Goal: Task Accomplishment & Management: Use online tool/utility

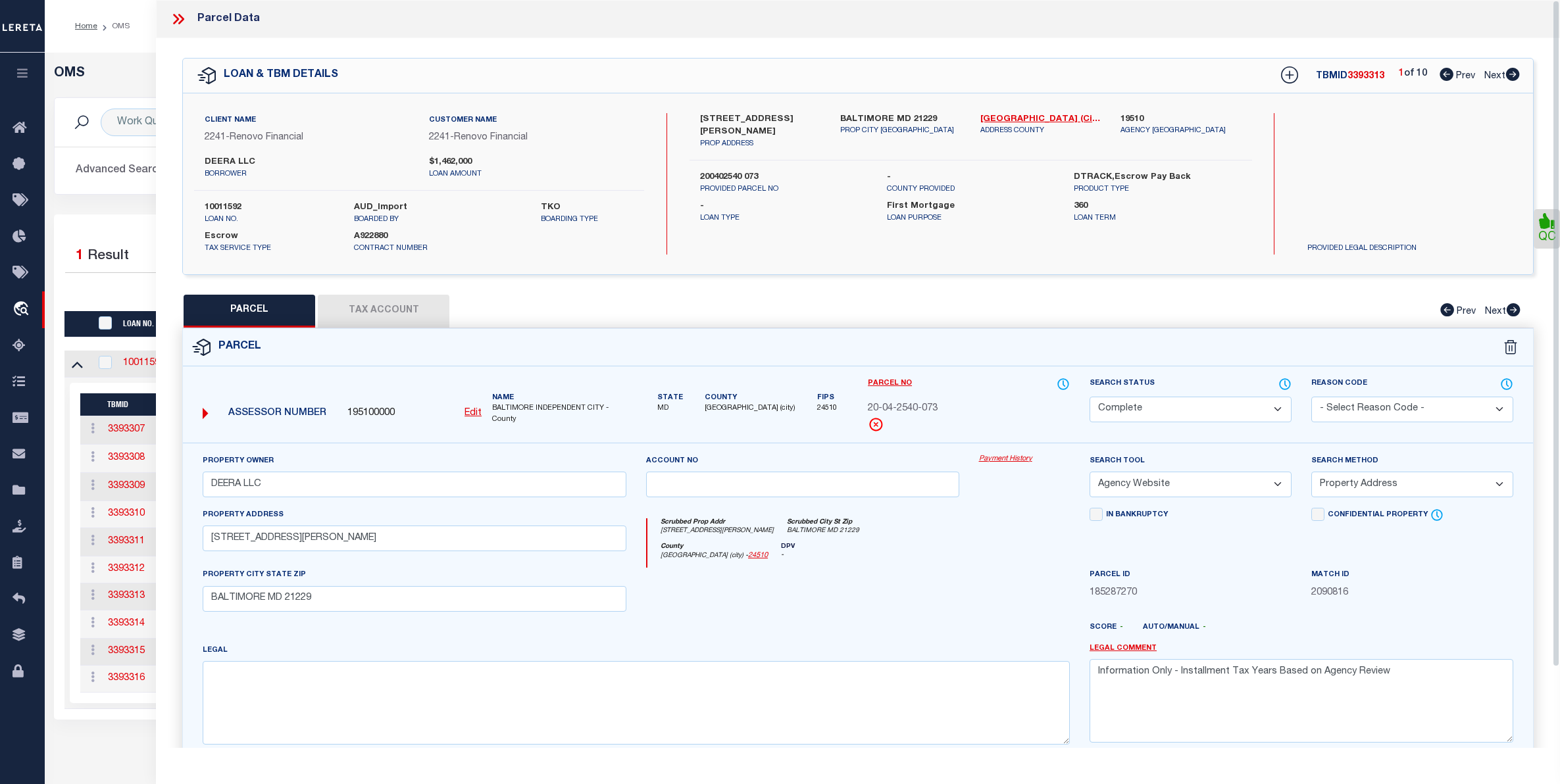
select select "200"
select select "CP"
select select "AGW"
select select "ADD"
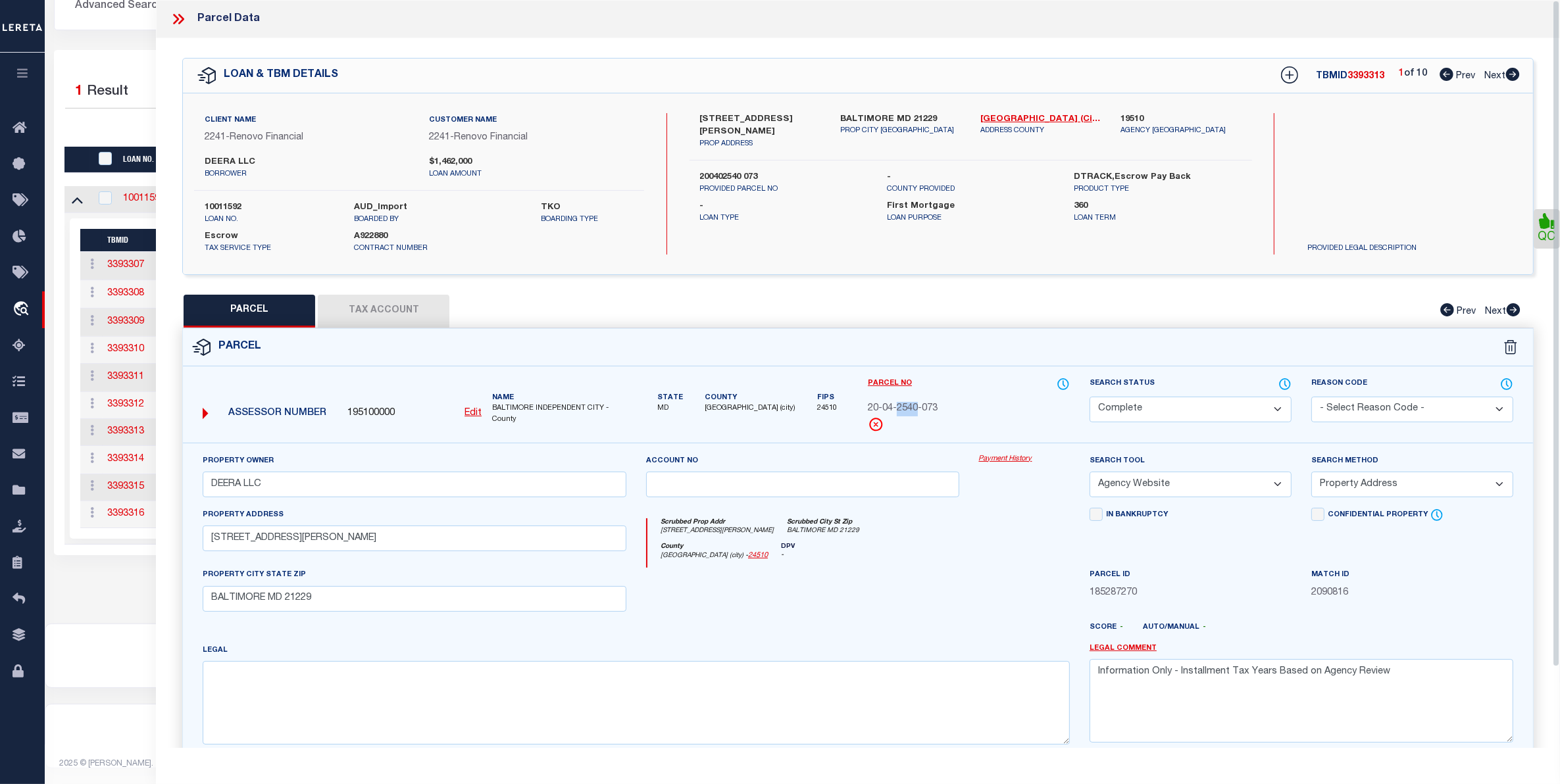
scroll to position [164, 0]
click at [122, 60] on div "Selected 1 Result 1 Items per page 10 25 50 100 200" at bounding box center [802, 302] width 1497 height 505
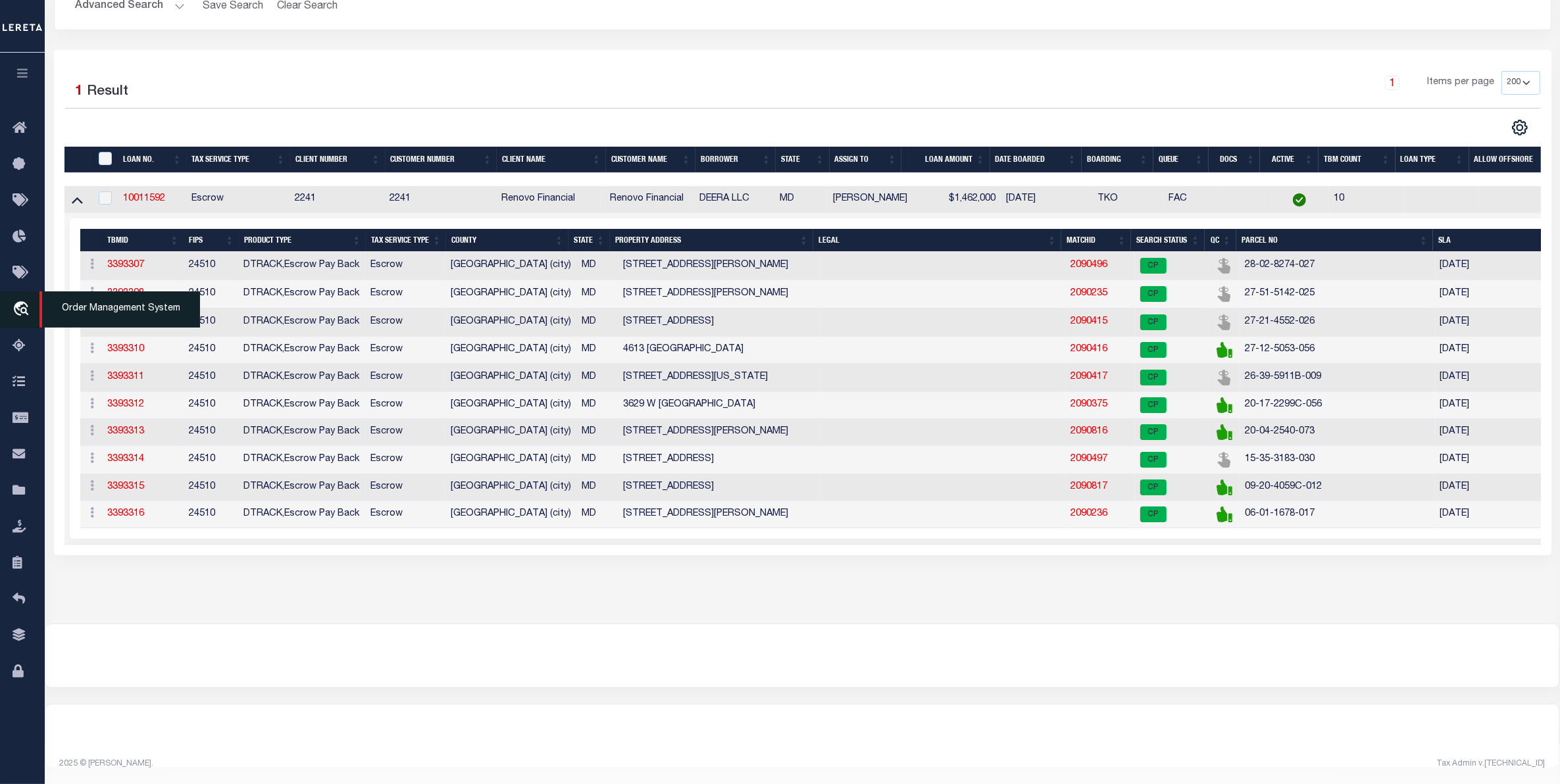
click at [25, 307] on icon "travel_explore" at bounding box center [23, 309] width 21 height 17
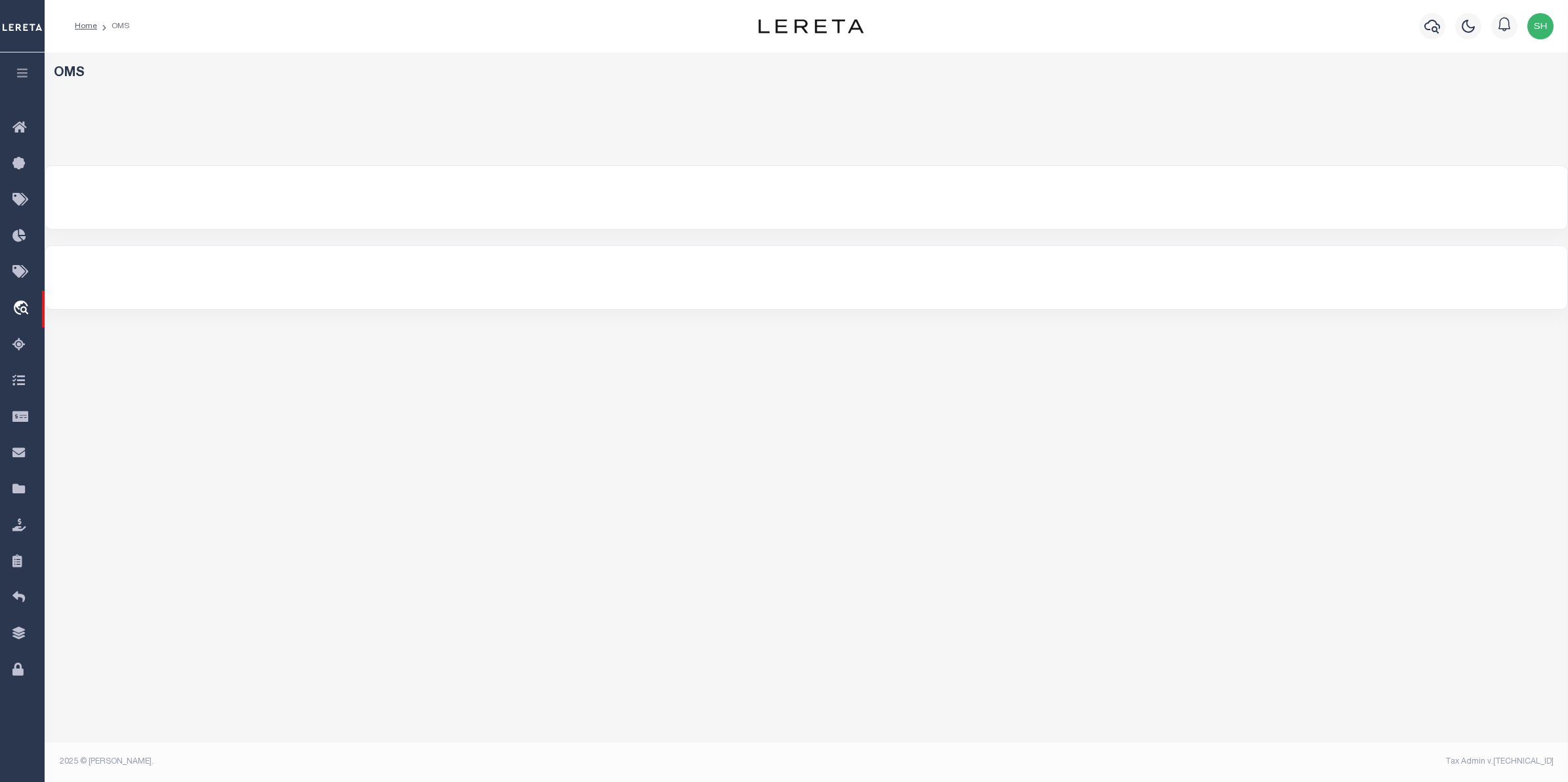
select select "200"
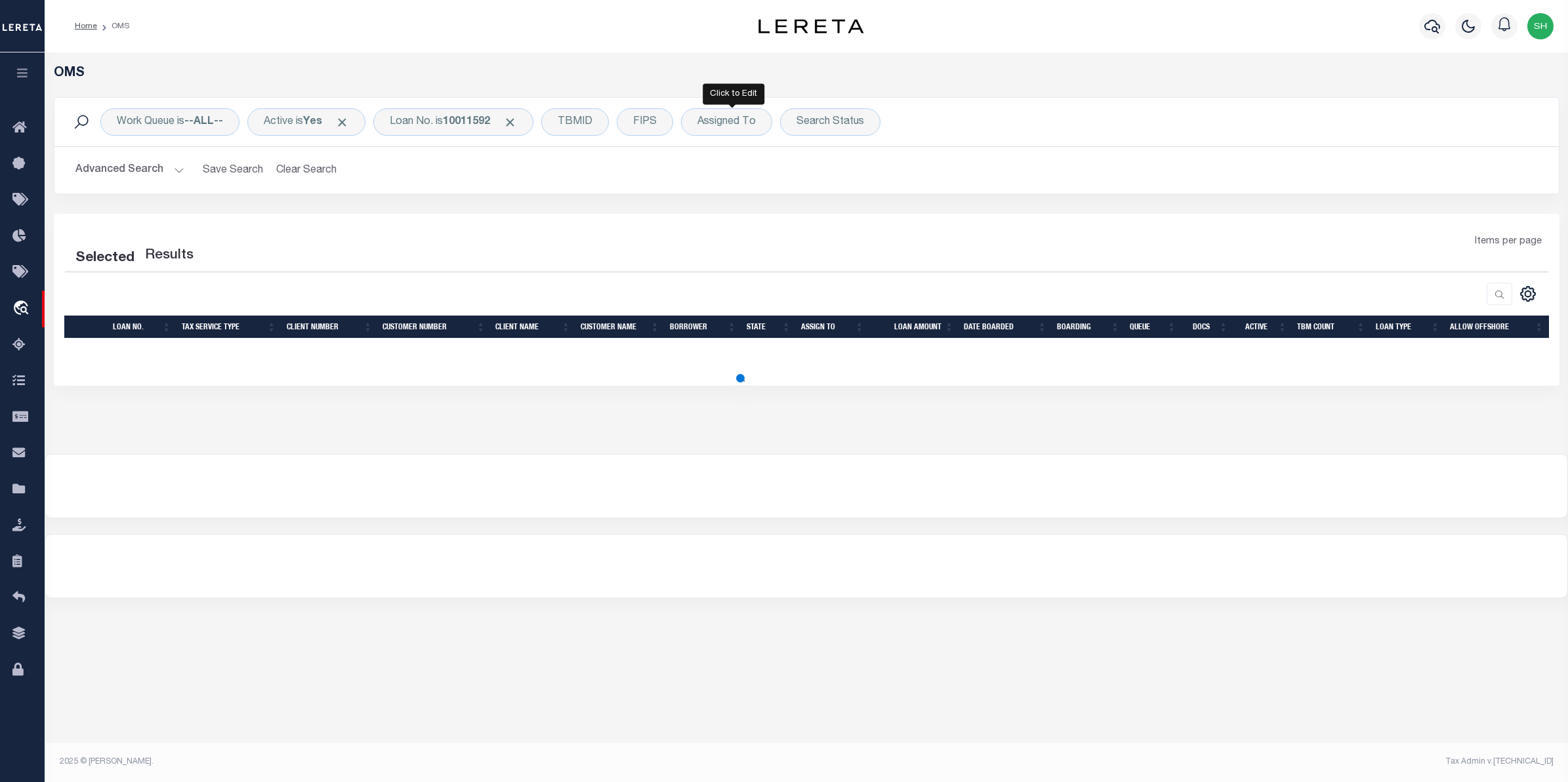
select select "200"
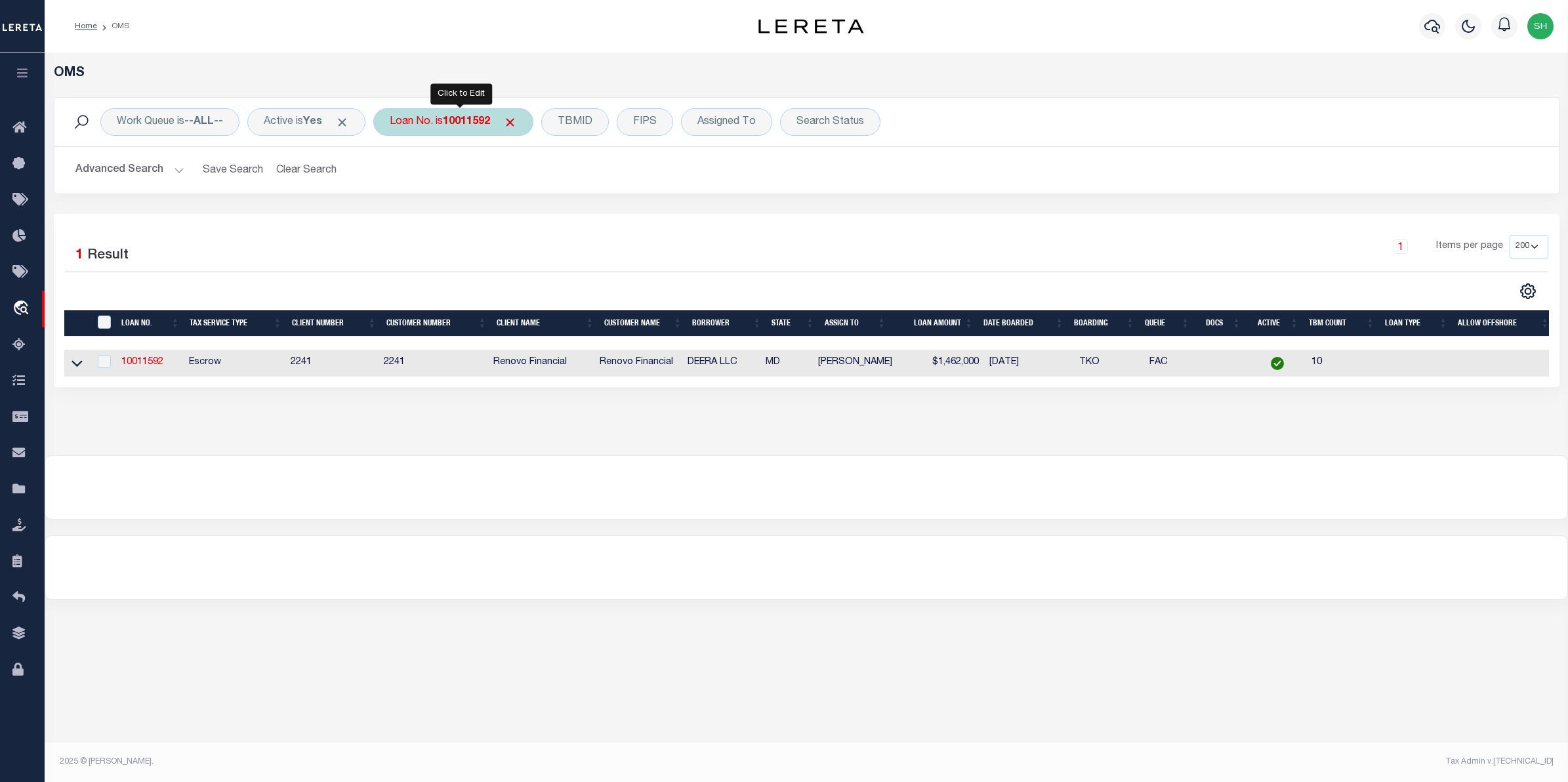
click at [456, 127] on b "10011592" at bounding box center [467, 122] width 47 height 10
type input "8250508"
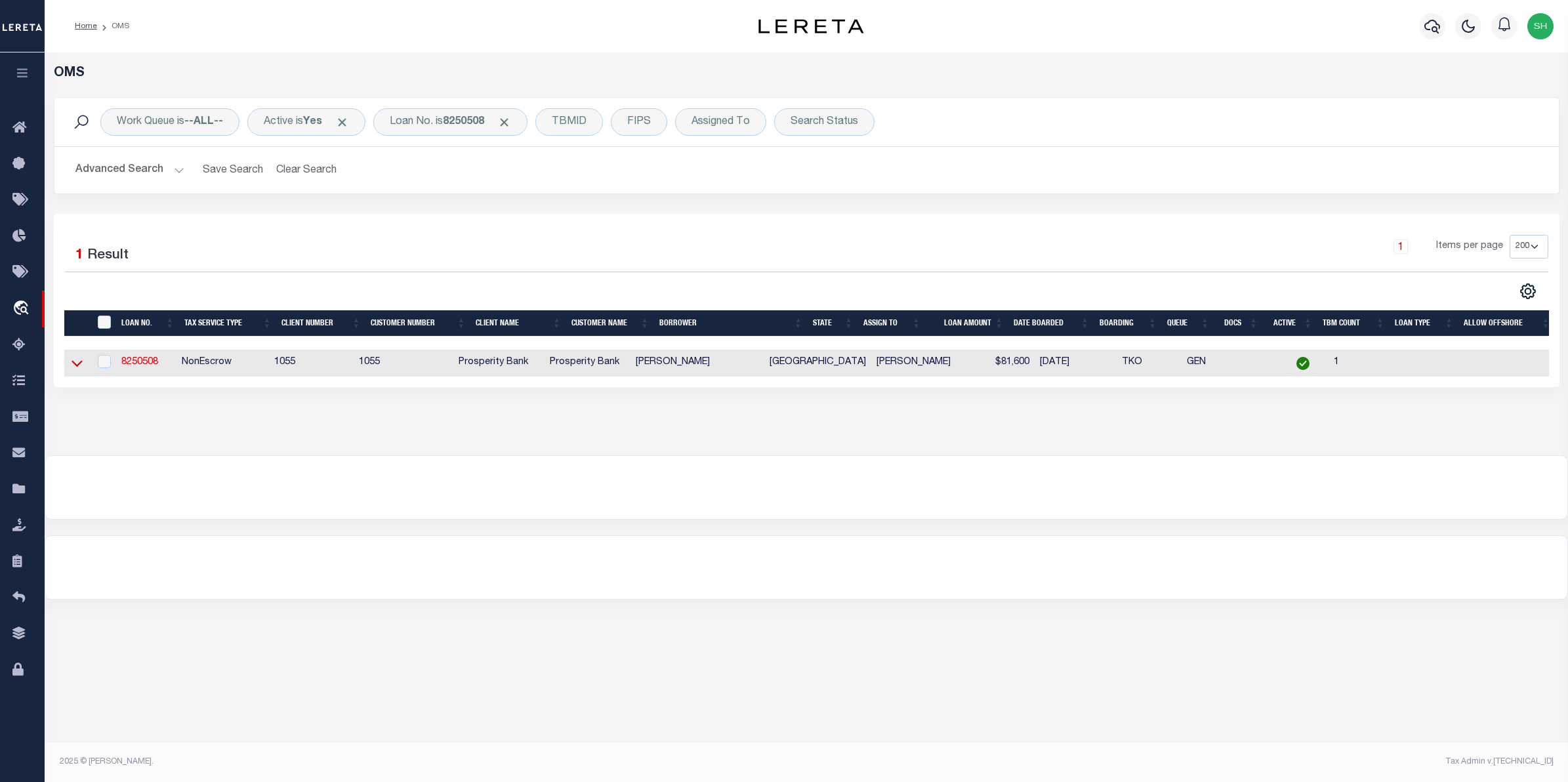
click at [73, 368] on icon at bounding box center [76, 363] width 11 height 14
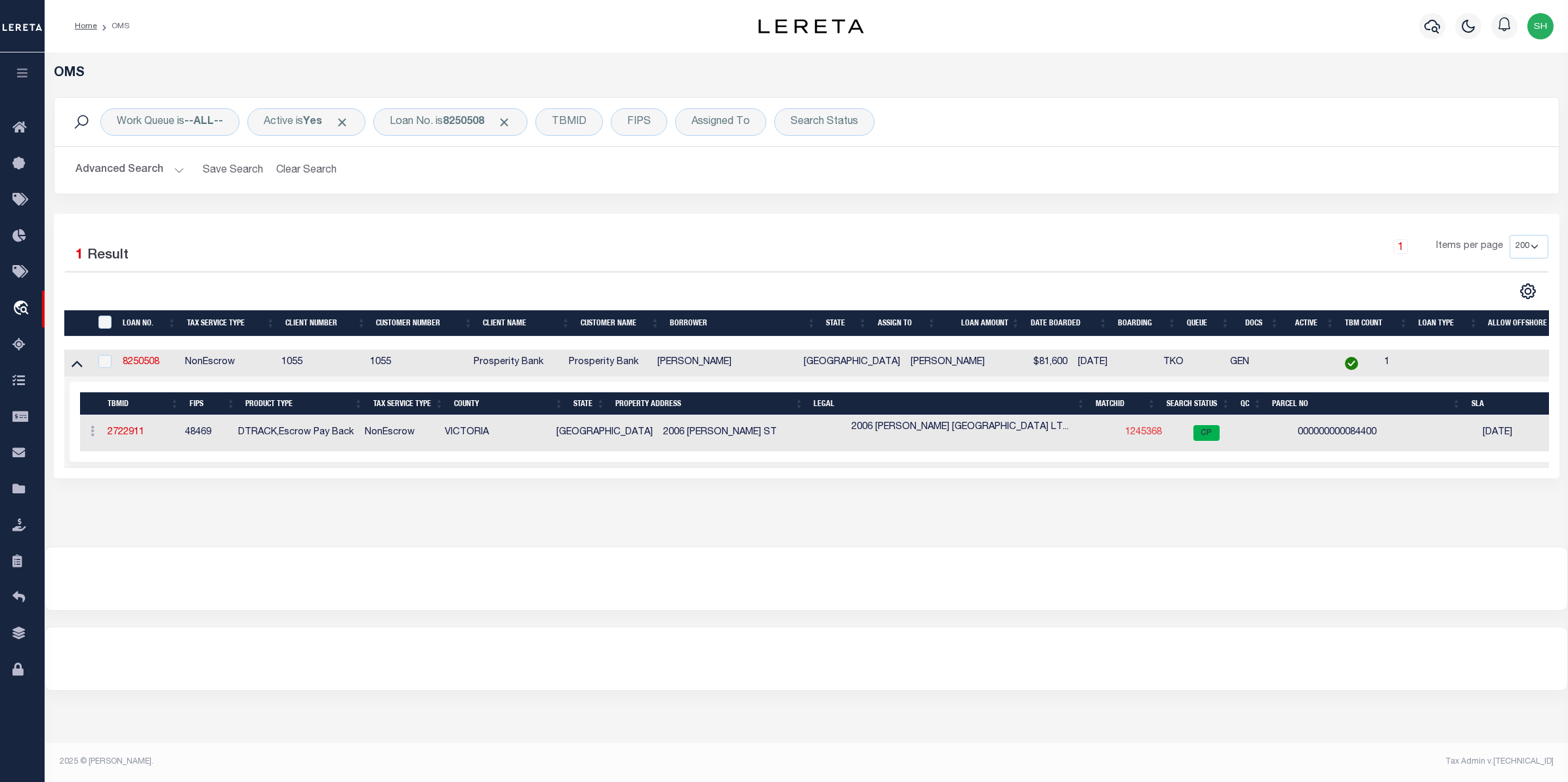
click at [1125, 430] on link "1245368" at bounding box center [1144, 432] width 37 height 9
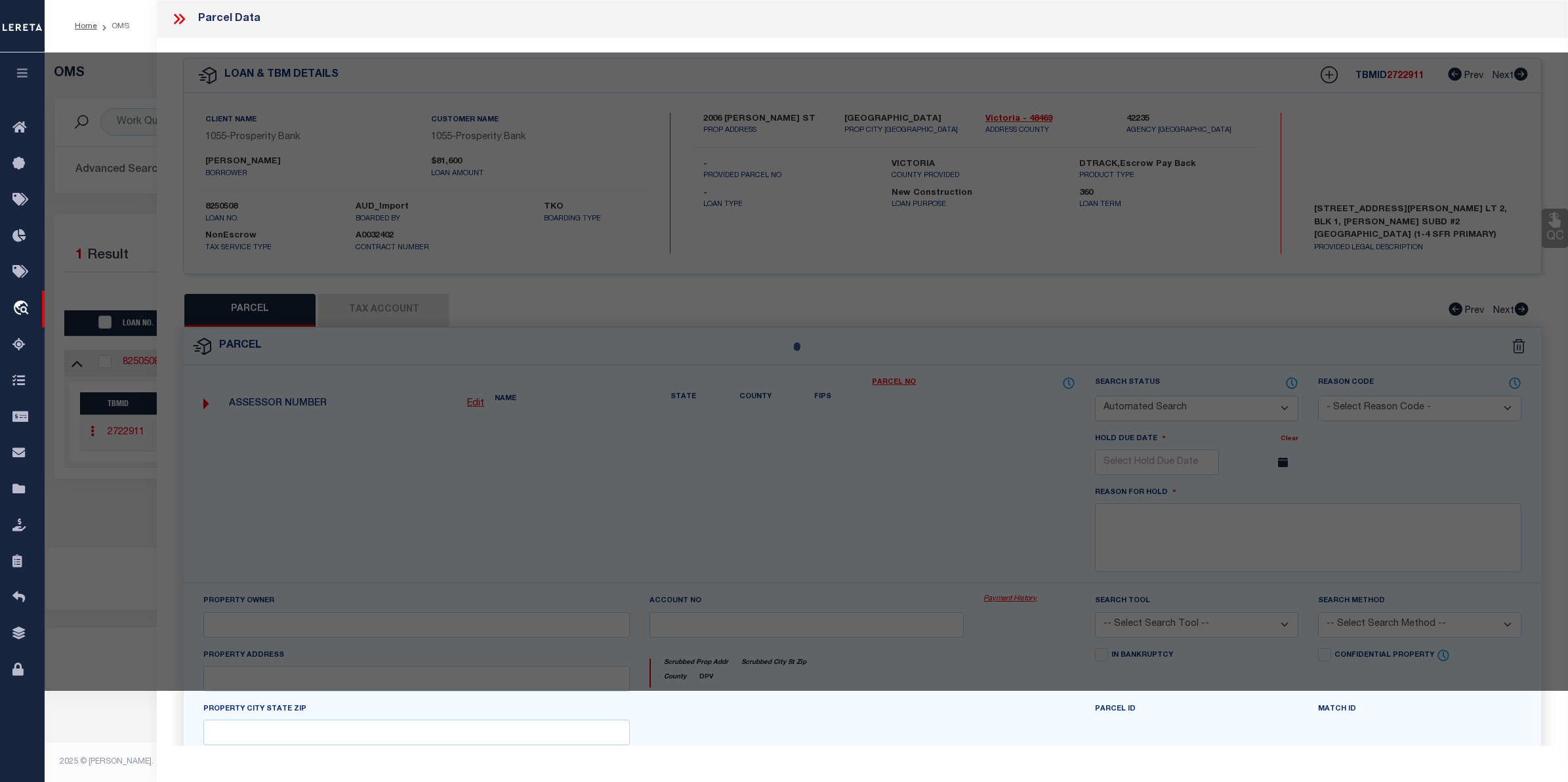
checkbox input "false"
select select "CP"
type input "GONZALEZ ARMANDO JR"
type input "34105-001-00200"
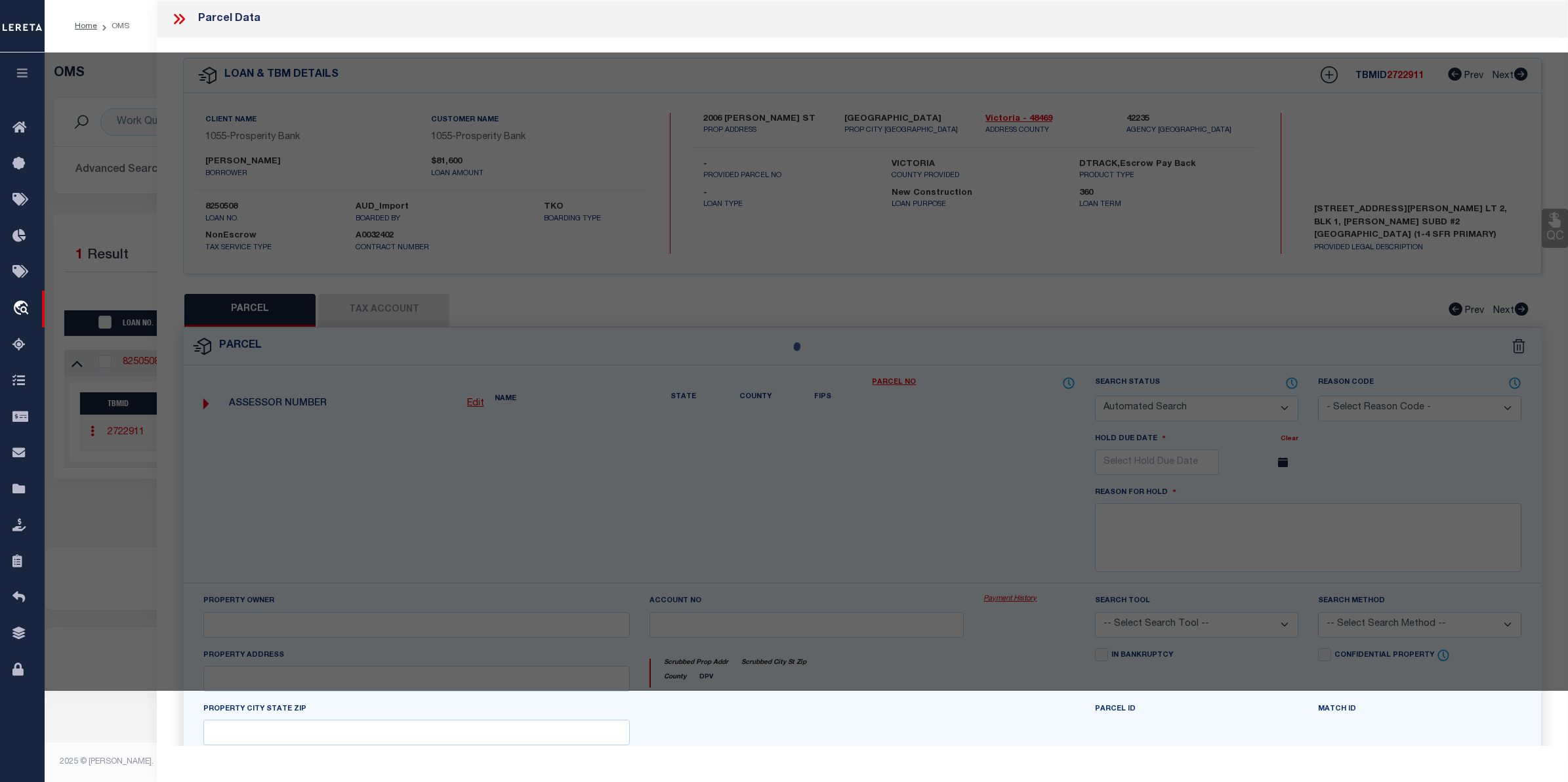
select select
type input "2006 DUDLEY"
checkbox input "false"
type input "VICTORIA TX 77901"
type textarea "GONZALEZ SUBDIVISION NO 2 BLOCK 1 LOT 2 ACRES 0.500"
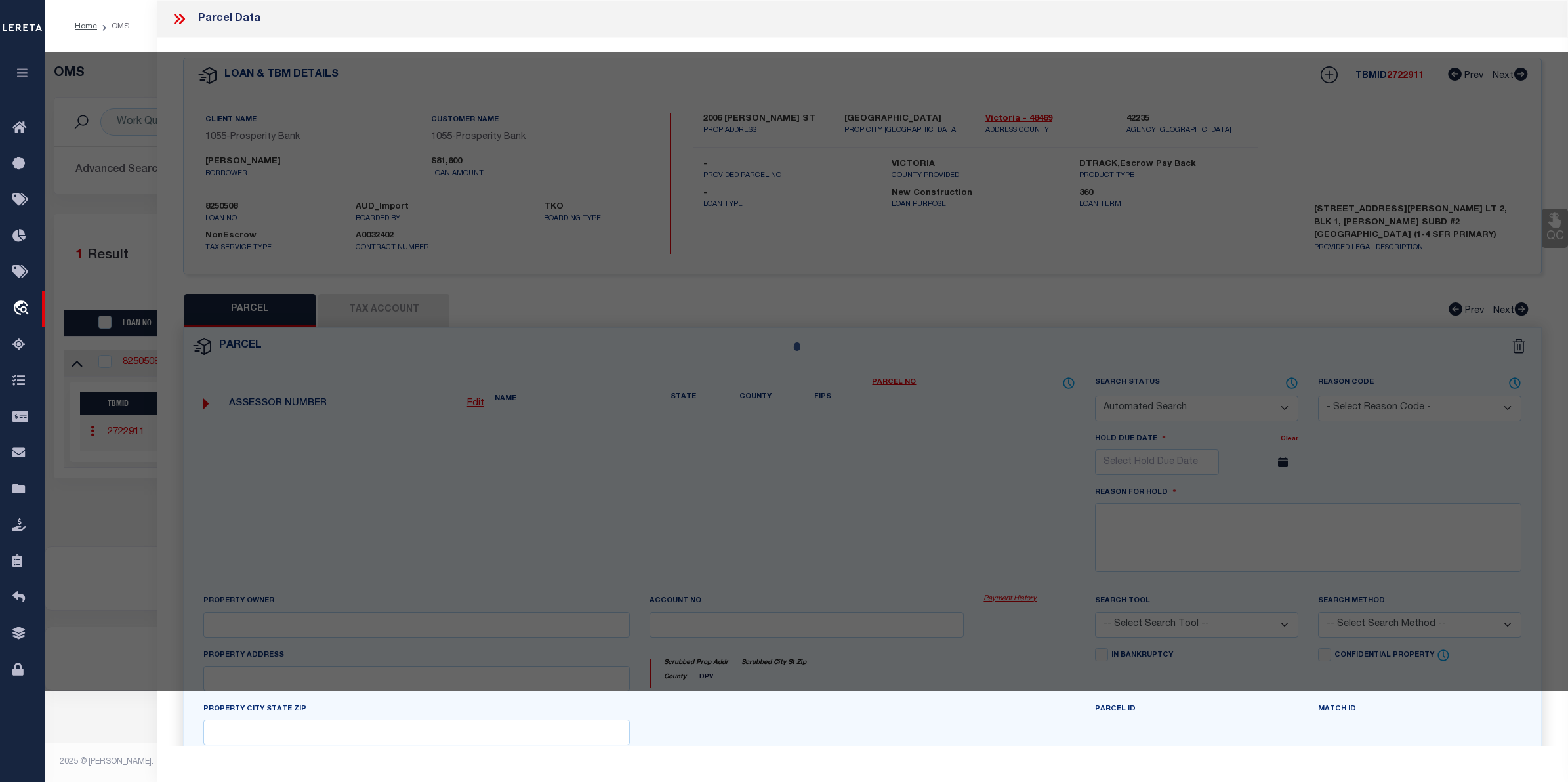
type textarea "Tax ID Special Project"
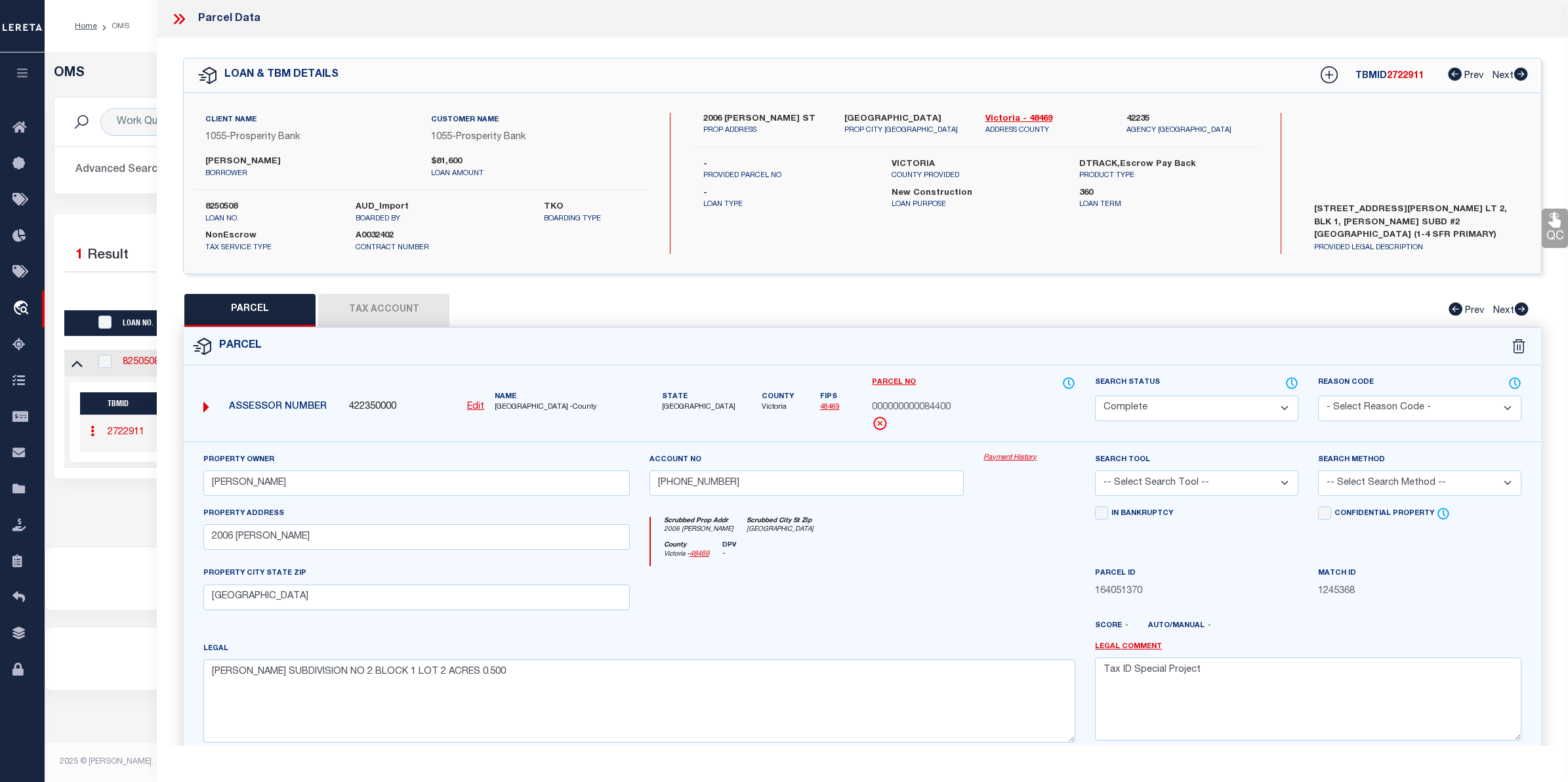
click at [999, 456] on link "Payment History" at bounding box center [1029, 458] width 92 height 11
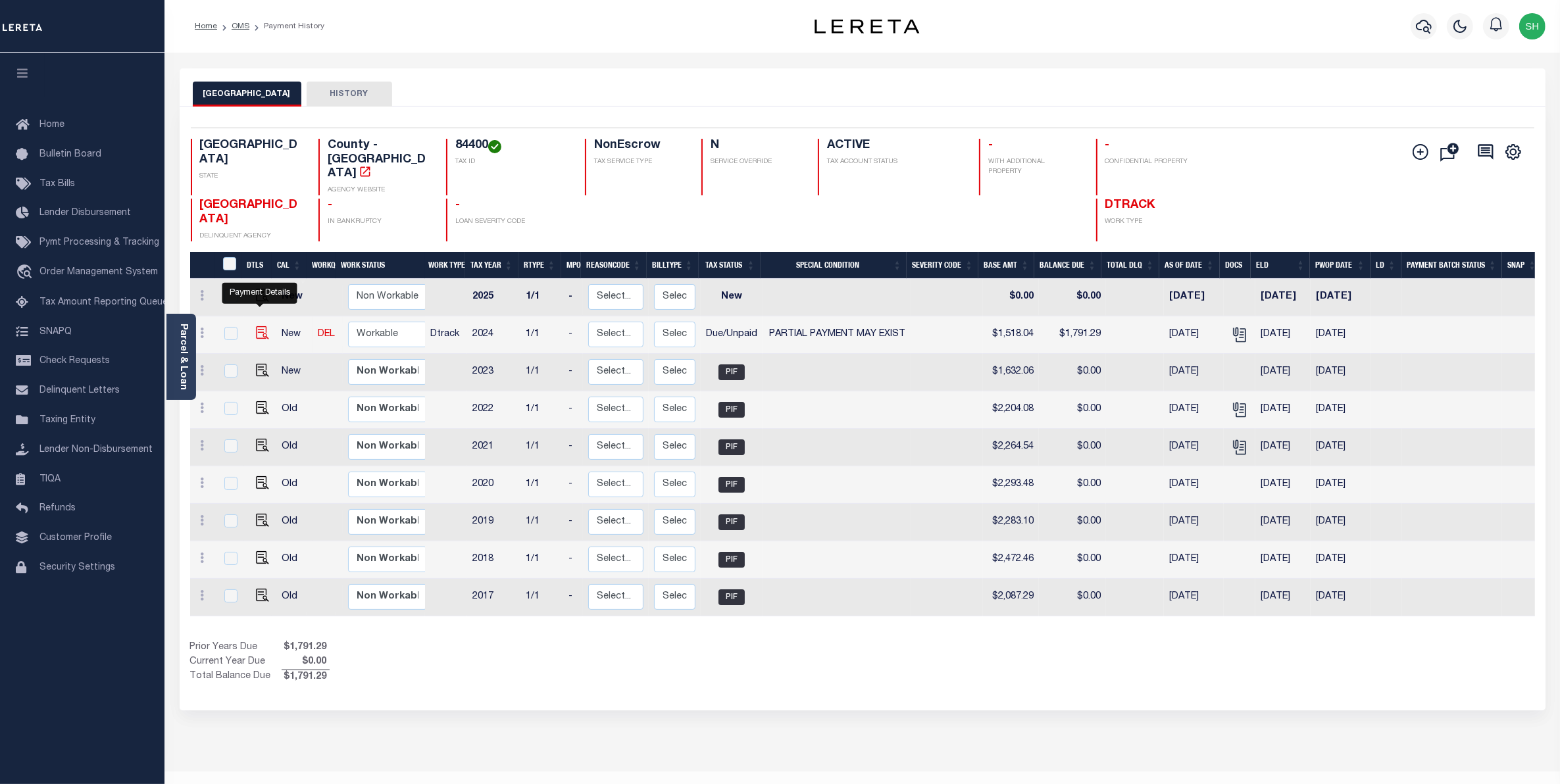
click at [261, 326] on img "" at bounding box center [263, 332] width 13 height 13
checkbox input "true"
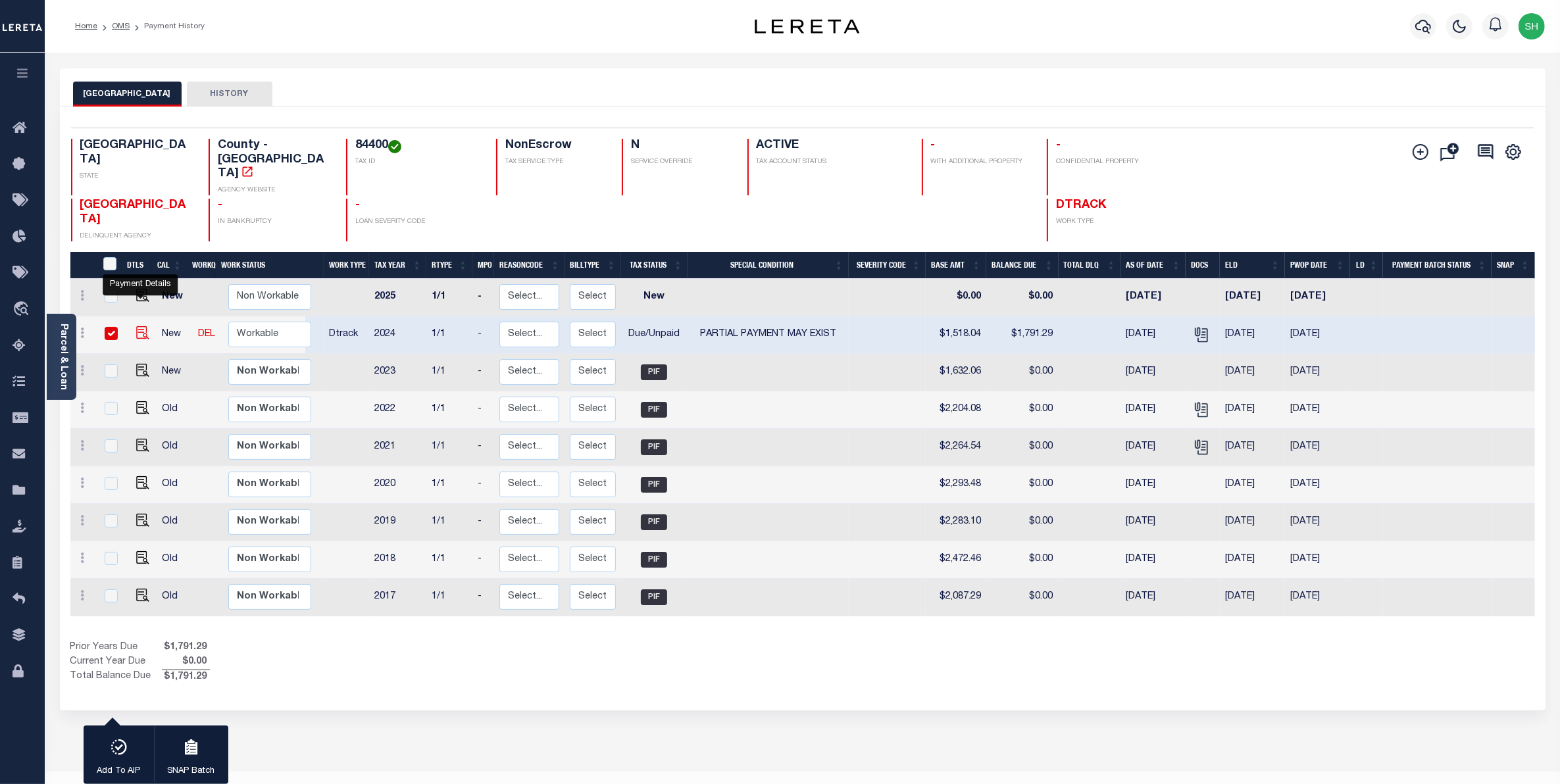
click at [141, 326] on img "" at bounding box center [143, 332] width 13 height 13
checkbox input "false"
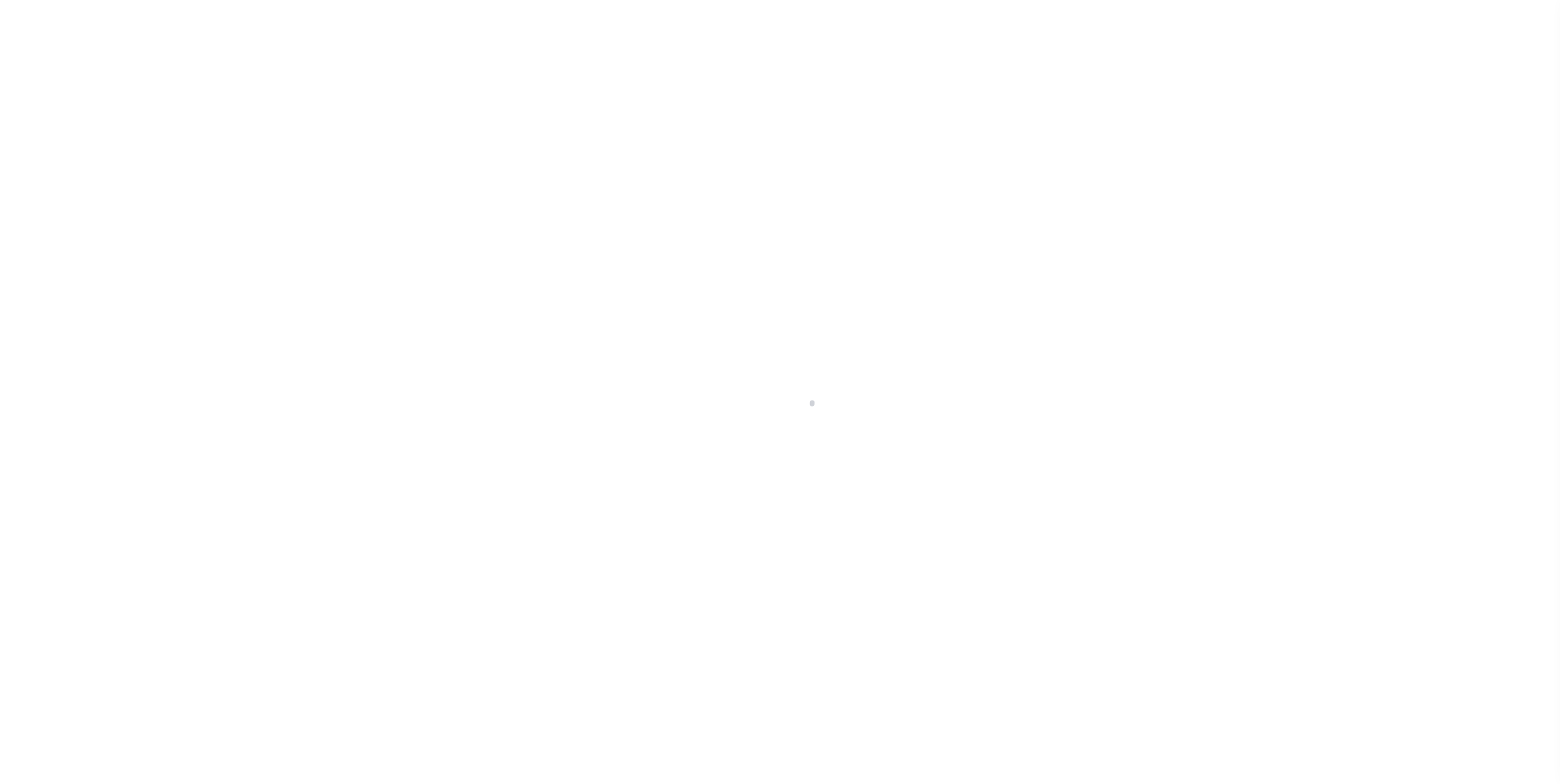
select select "DUE"
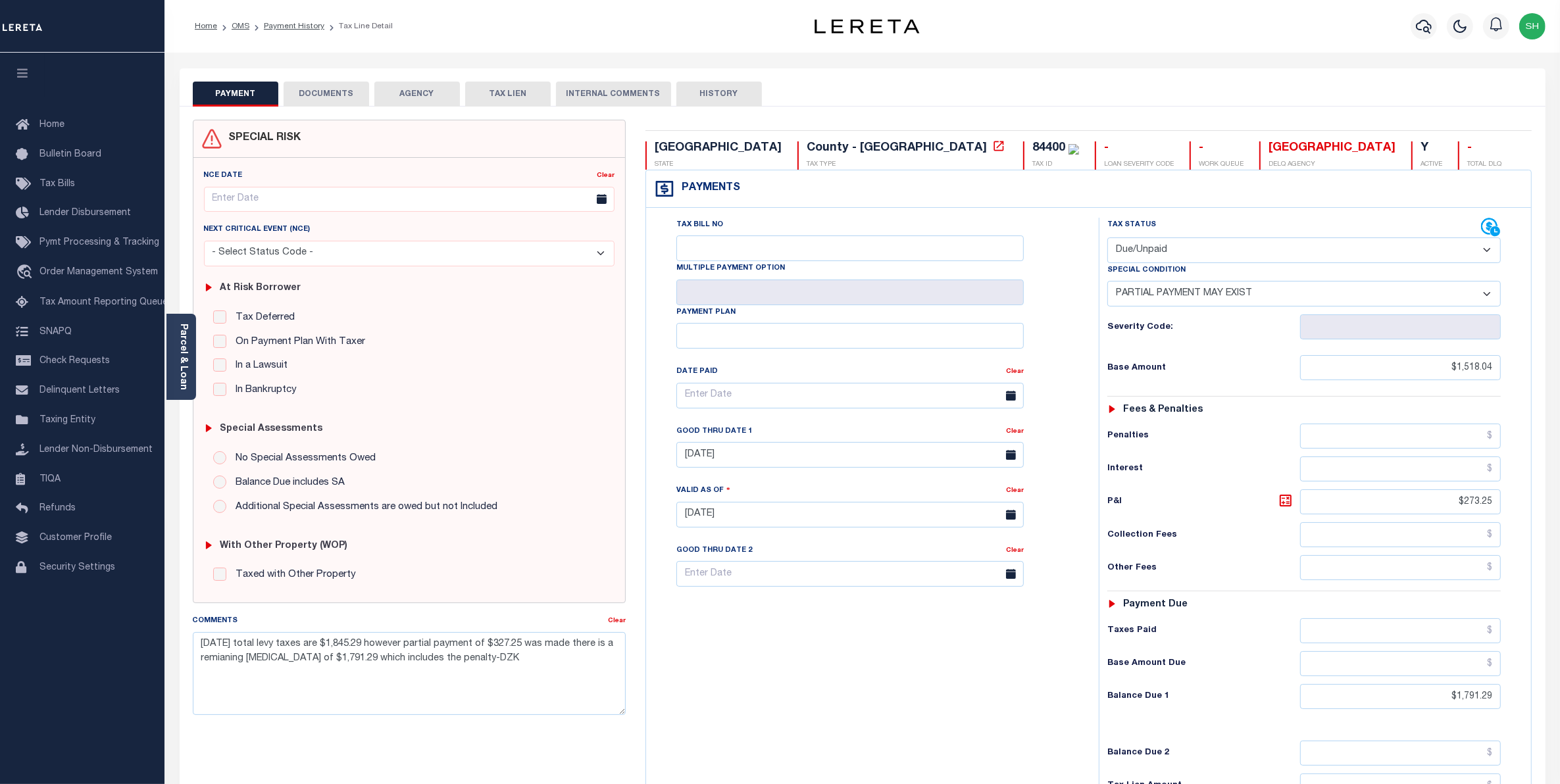
click at [1485, 295] on select "-- Select Special Condition -- 3RD PARTY TAX LIEN AGENCY TAX LIEN (A.K.A Inside…" at bounding box center [1305, 293] width 394 height 25
select select "26"
click at [1107, 283] on select "-- Select Special Condition -- 3RD PARTY TAX LIEN AGENCY TAX LIEN (A.K.A Inside…" at bounding box center [1305, 293] width 394 height 25
type input "10/09/2025"
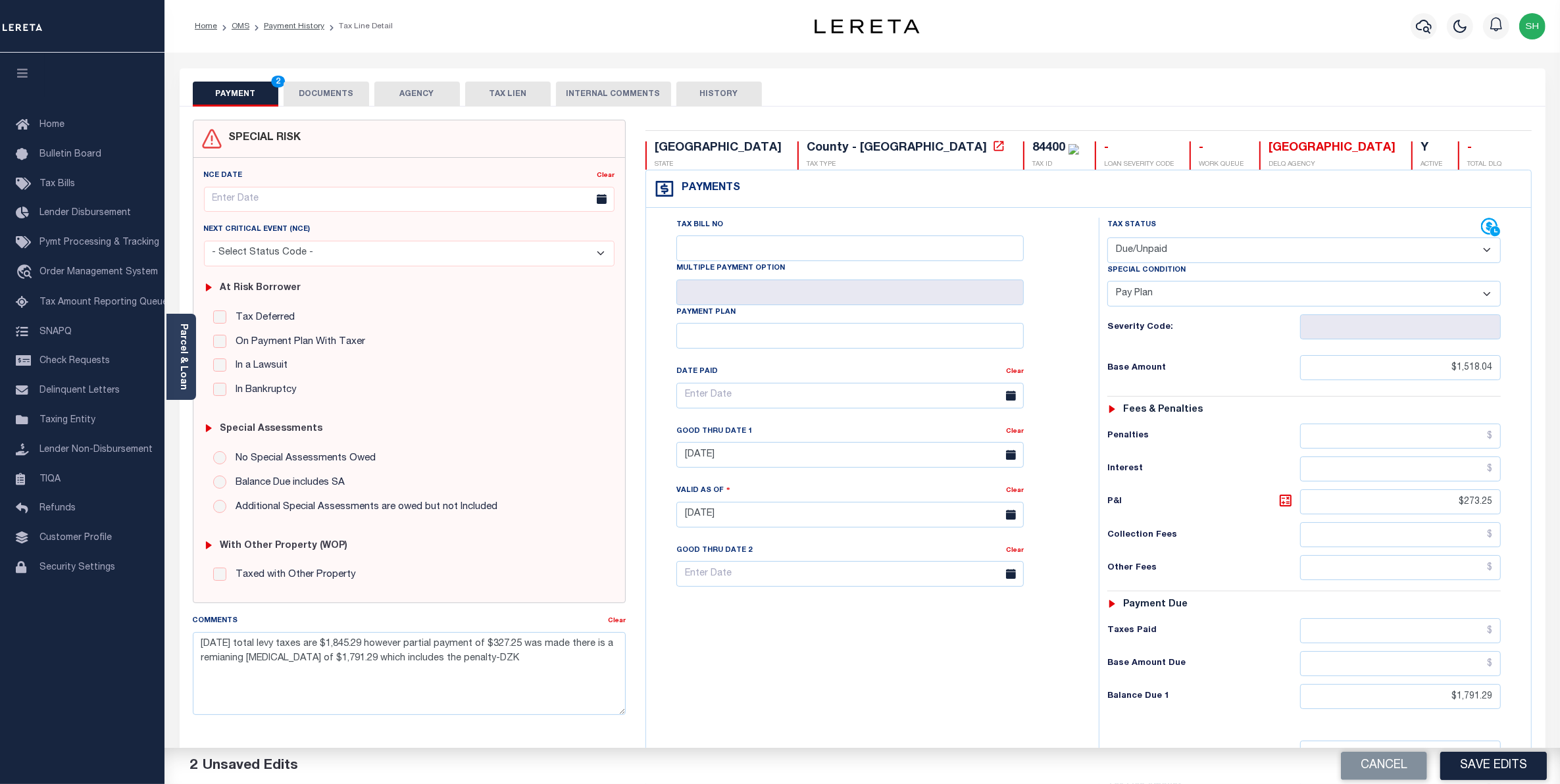
click at [317, 92] on button "DOCUMENTS" at bounding box center [326, 94] width 86 height 25
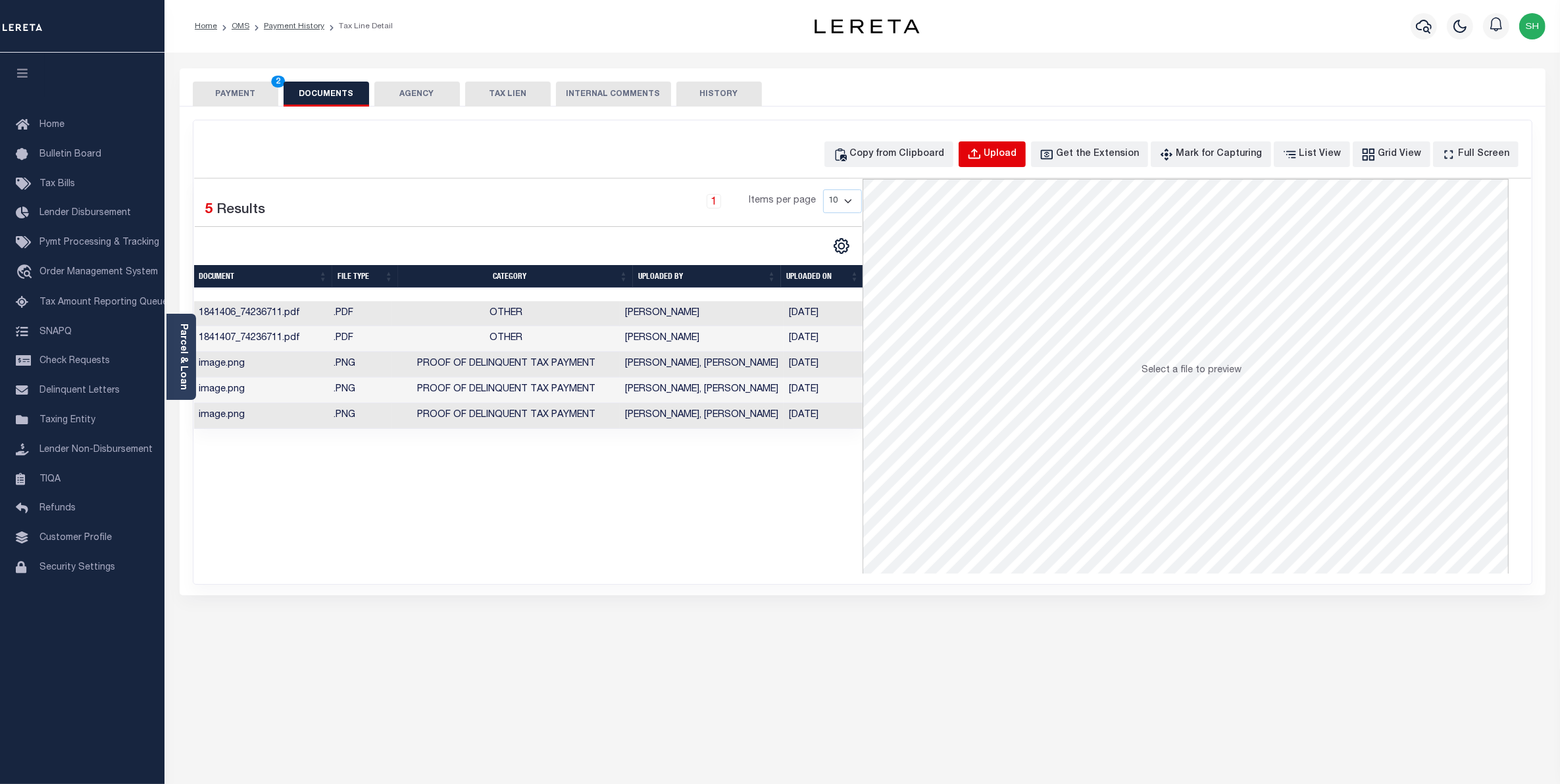
click at [1017, 155] on div "Upload" at bounding box center [1001, 154] width 33 height 14
select select "POP"
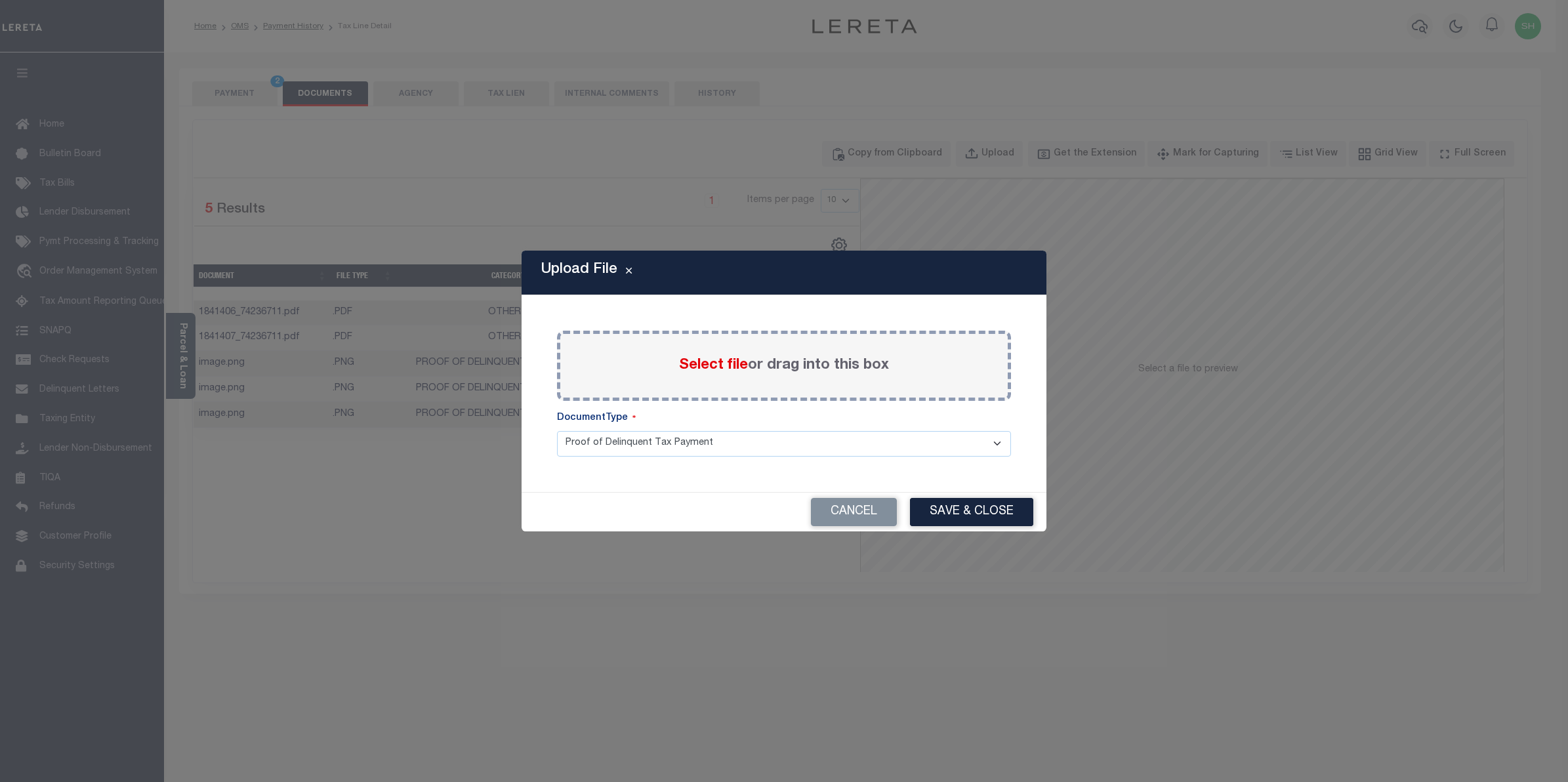
click at [732, 362] on span "Select file" at bounding box center [713, 365] width 69 height 14
click at [0, 0] on input "Select file or drag into this box" at bounding box center [0, 0] width 0 height 0
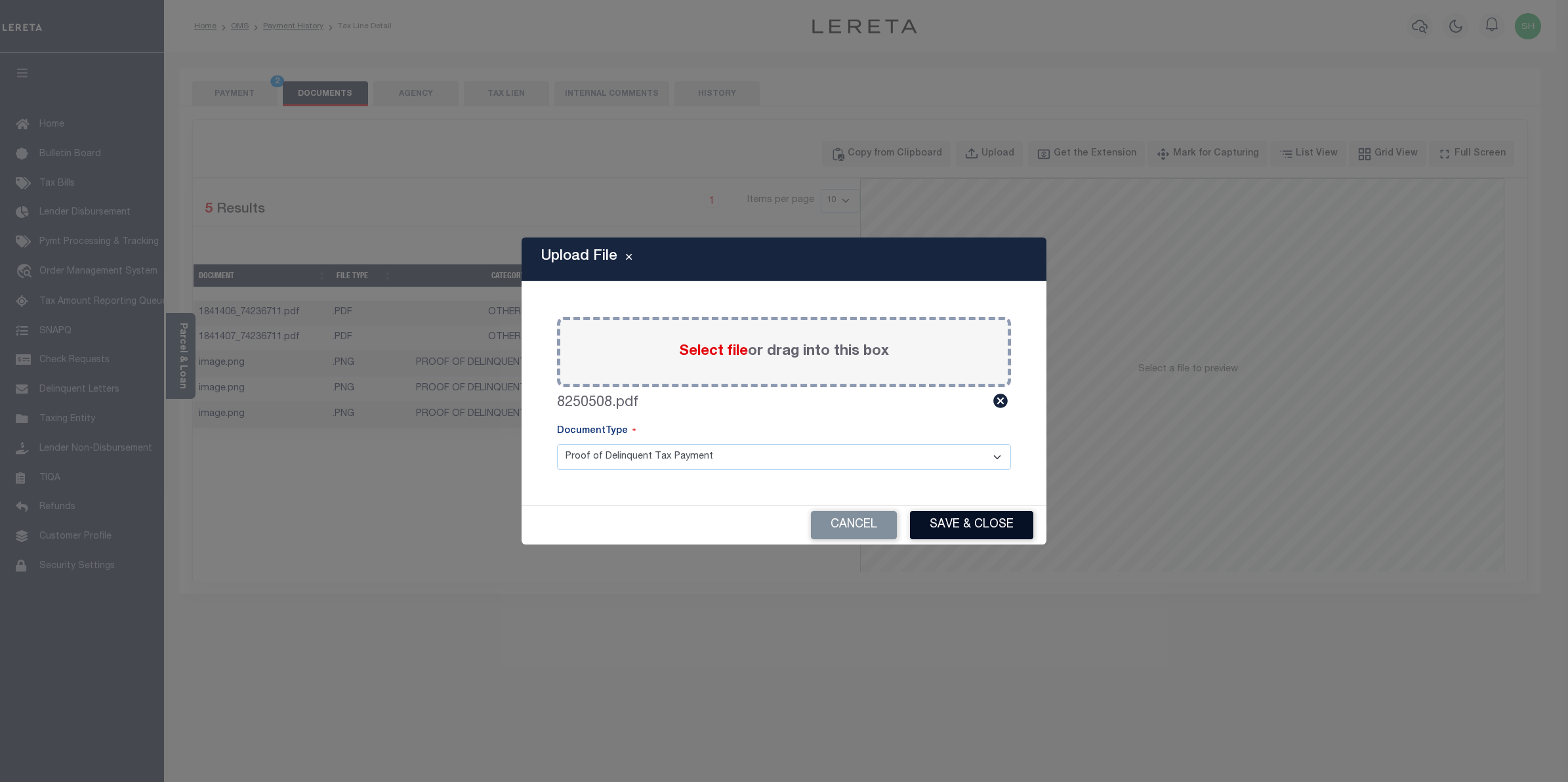
click at [991, 523] on button "Save & Close" at bounding box center [971, 525] width 123 height 28
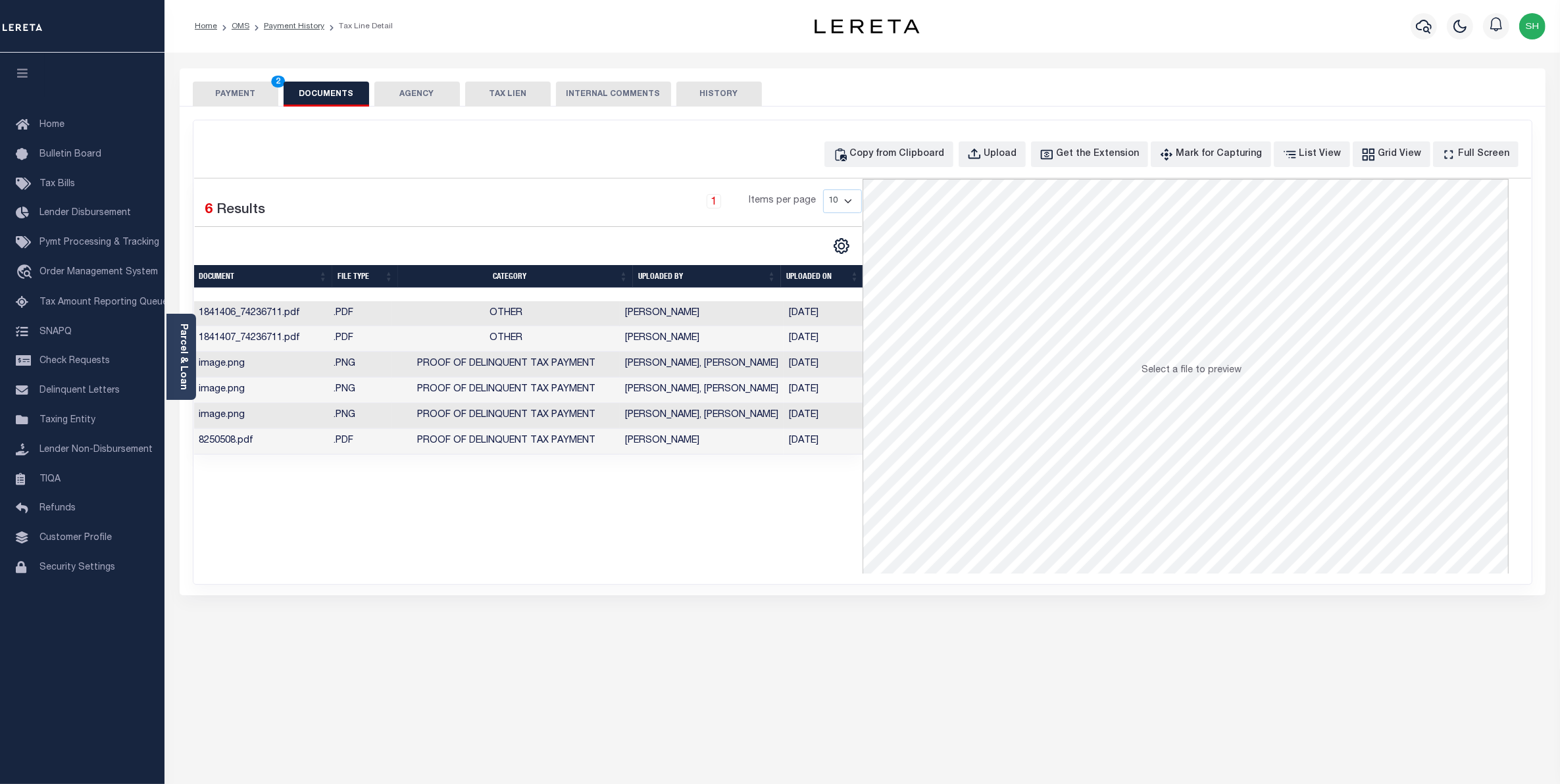
click at [235, 92] on button "PAYMENT 2" at bounding box center [235, 94] width 86 height 25
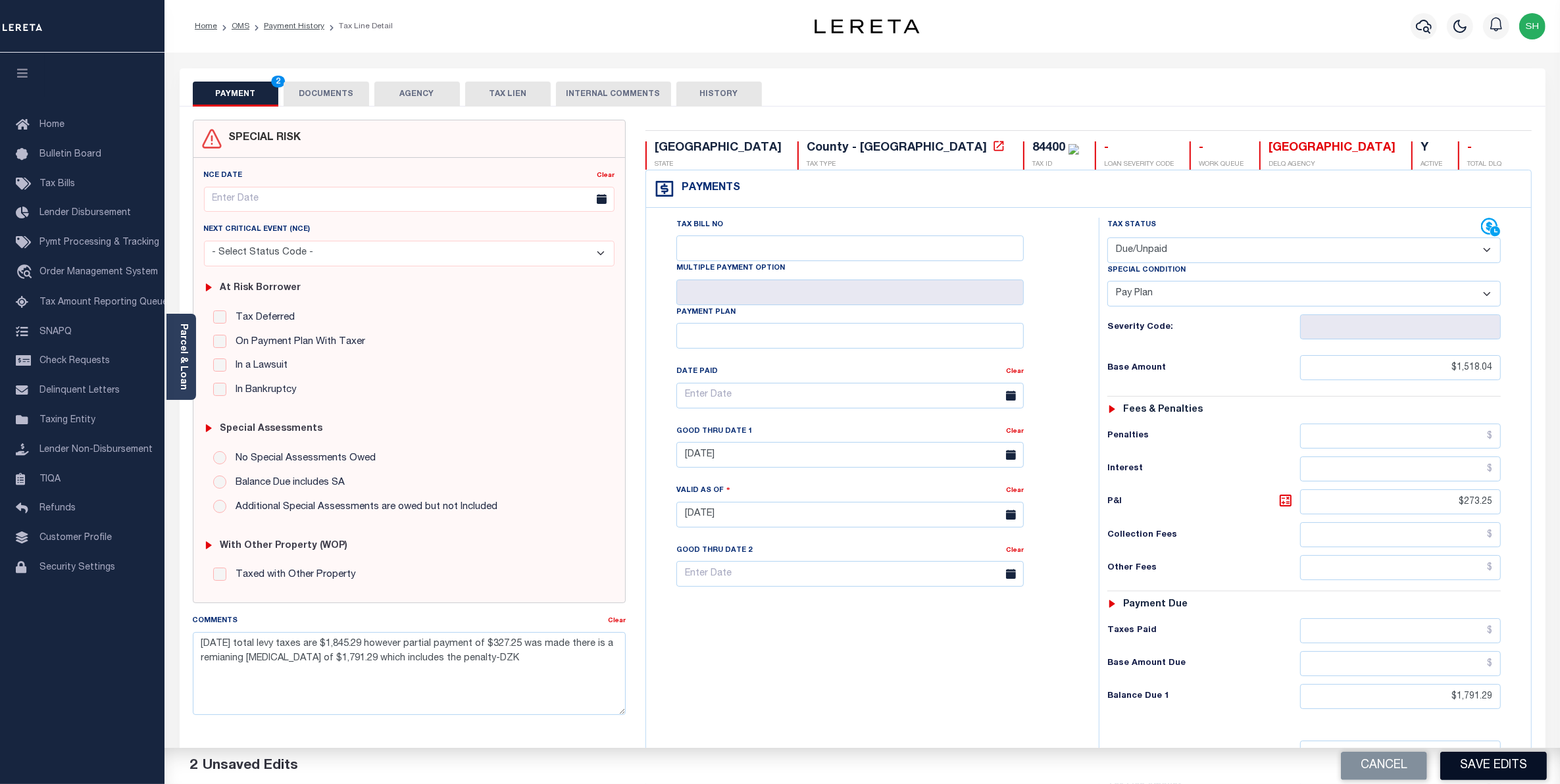
click at [1485, 764] on button "Save Edits" at bounding box center [1493, 765] width 106 height 28
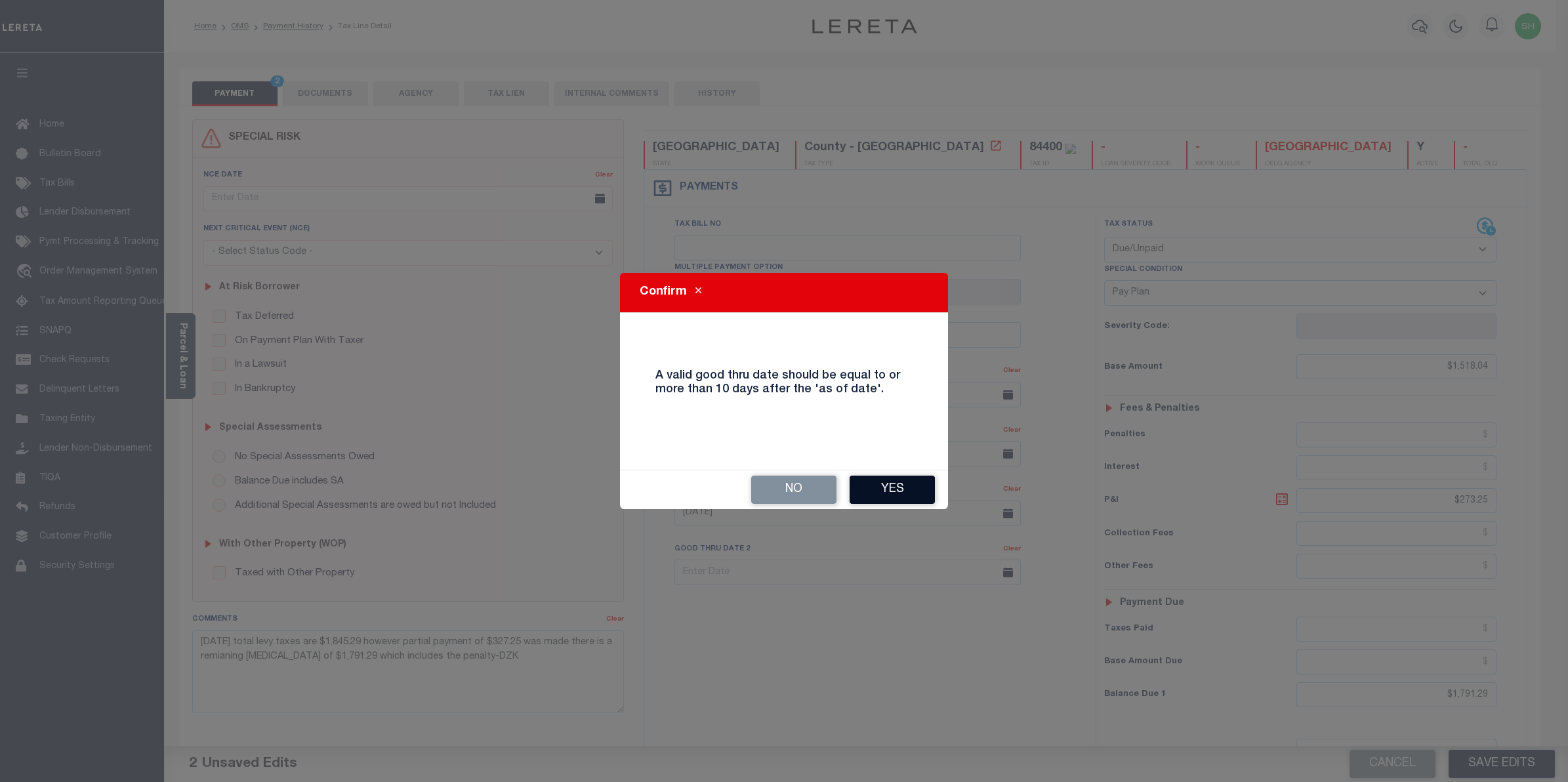
click at [893, 486] on button "Yes" at bounding box center [892, 490] width 85 height 28
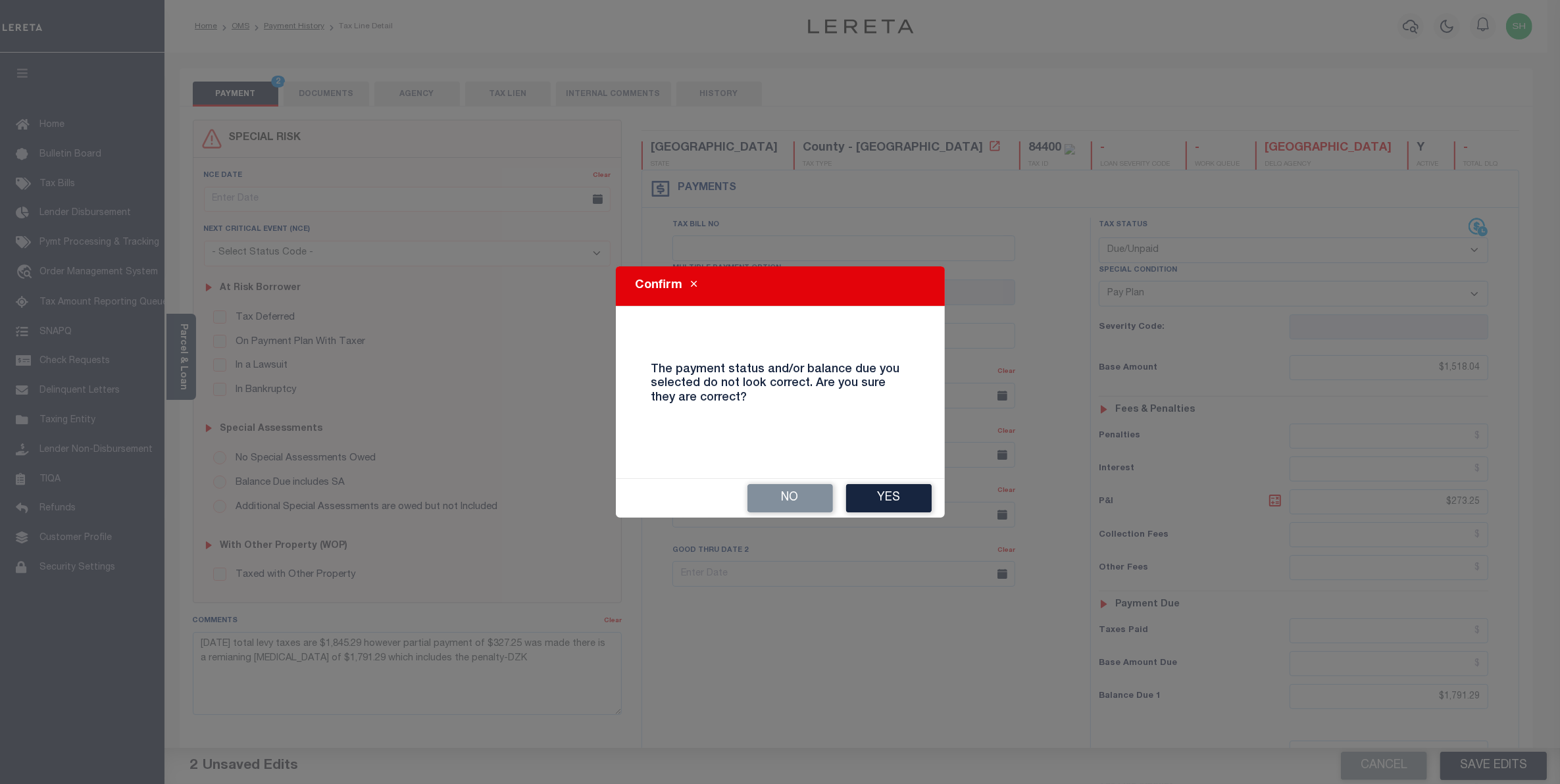
click at [896, 487] on button "Yes" at bounding box center [889, 498] width 86 height 28
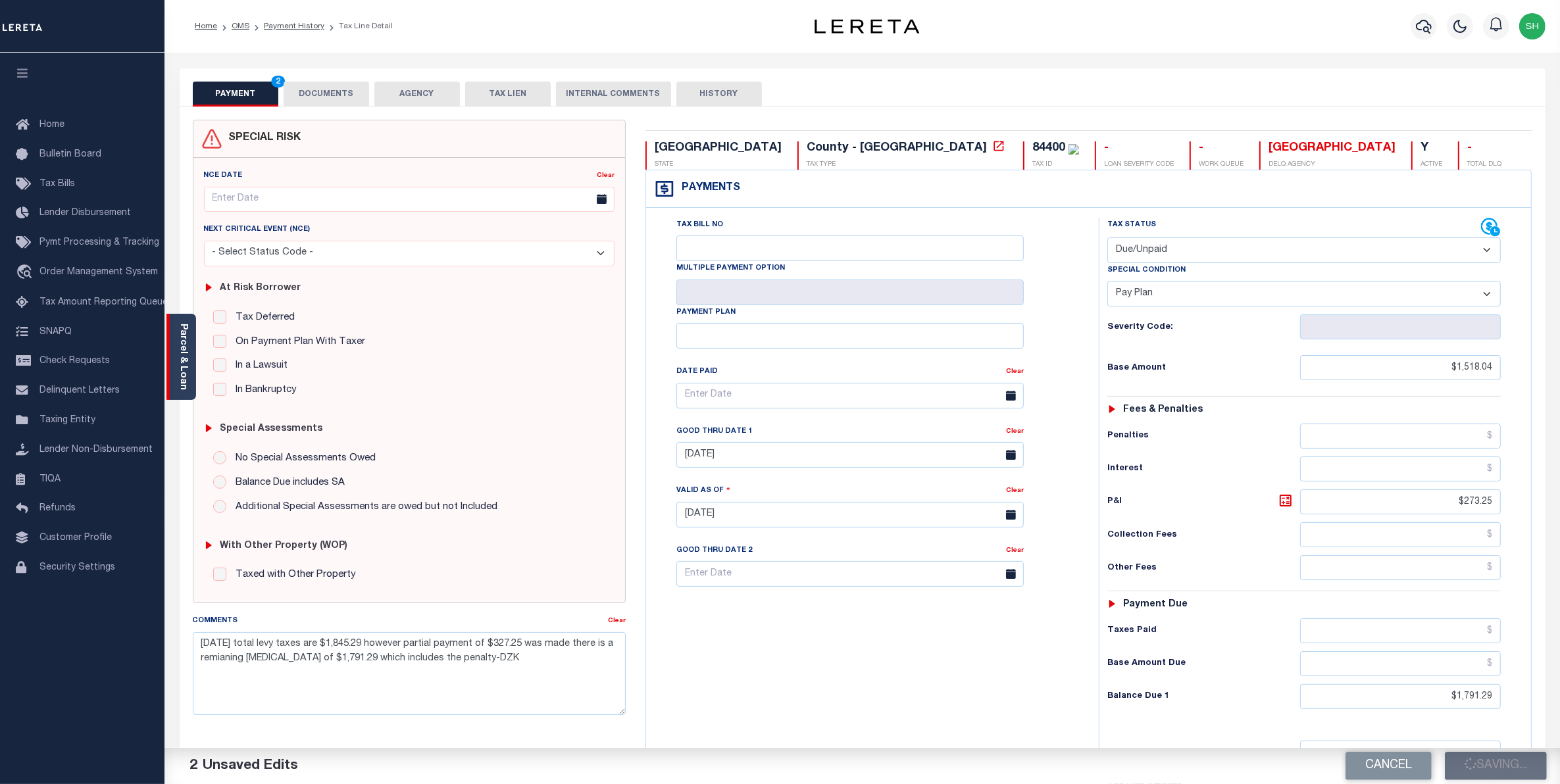
click at [188, 370] on link "Parcel & Loan" at bounding box center [183, 356] width 9 height 66
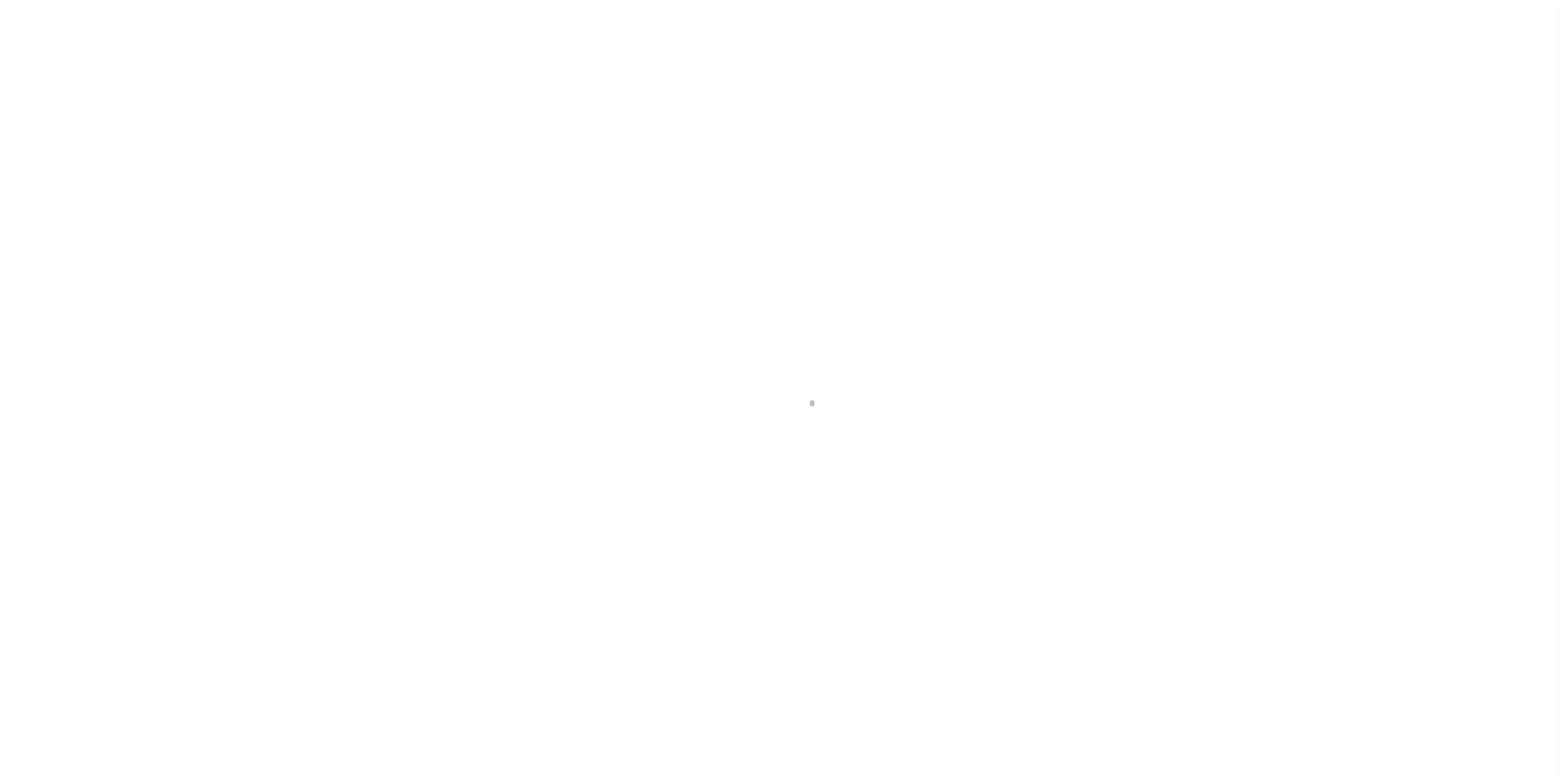
select select "DUE"
select select "26"
select select "DUE"
select select "26"
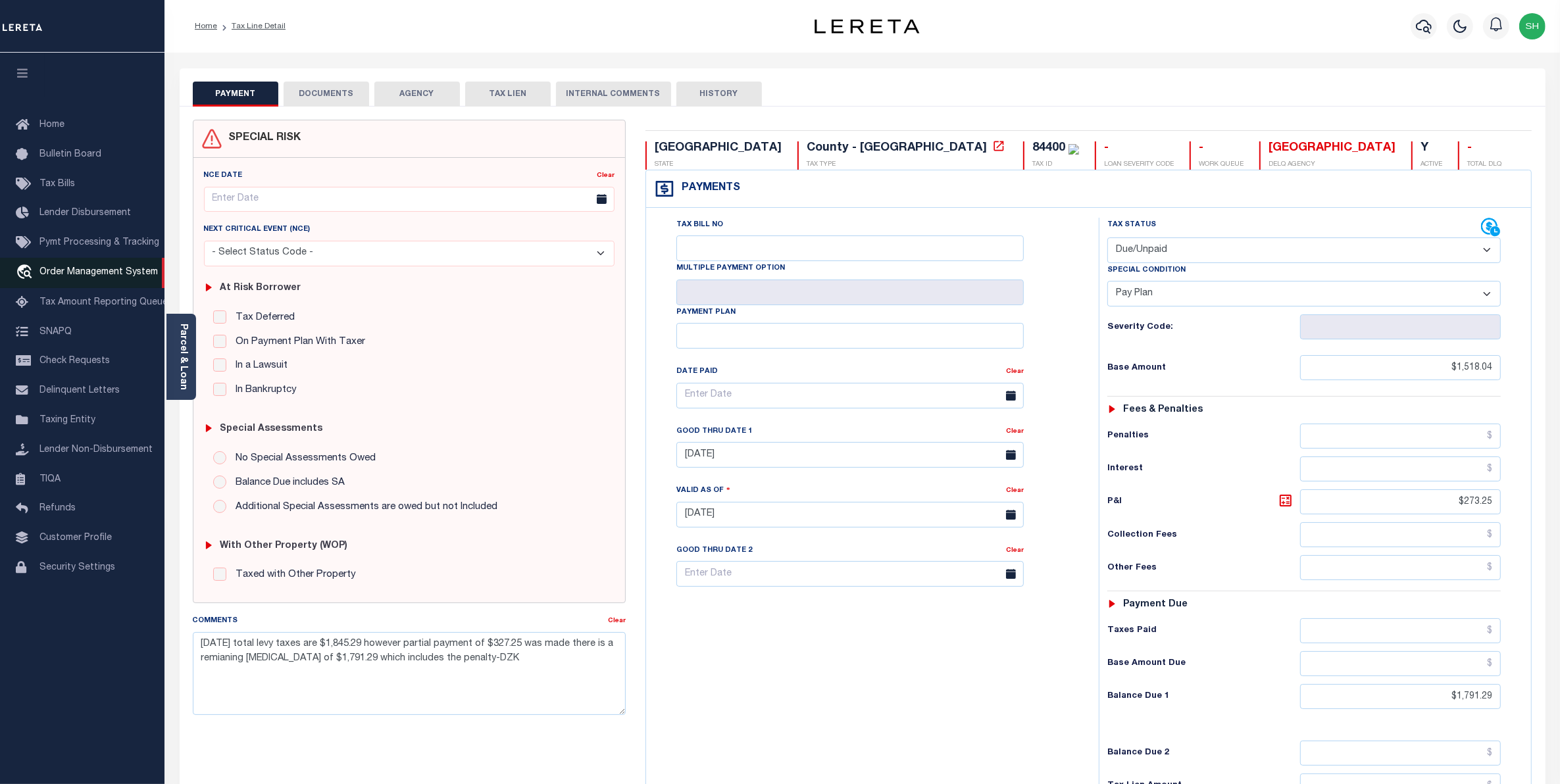
click at [136, 280] on link "travel_explore Order Management System" at bounding box center [82, 273] width 164 height 30
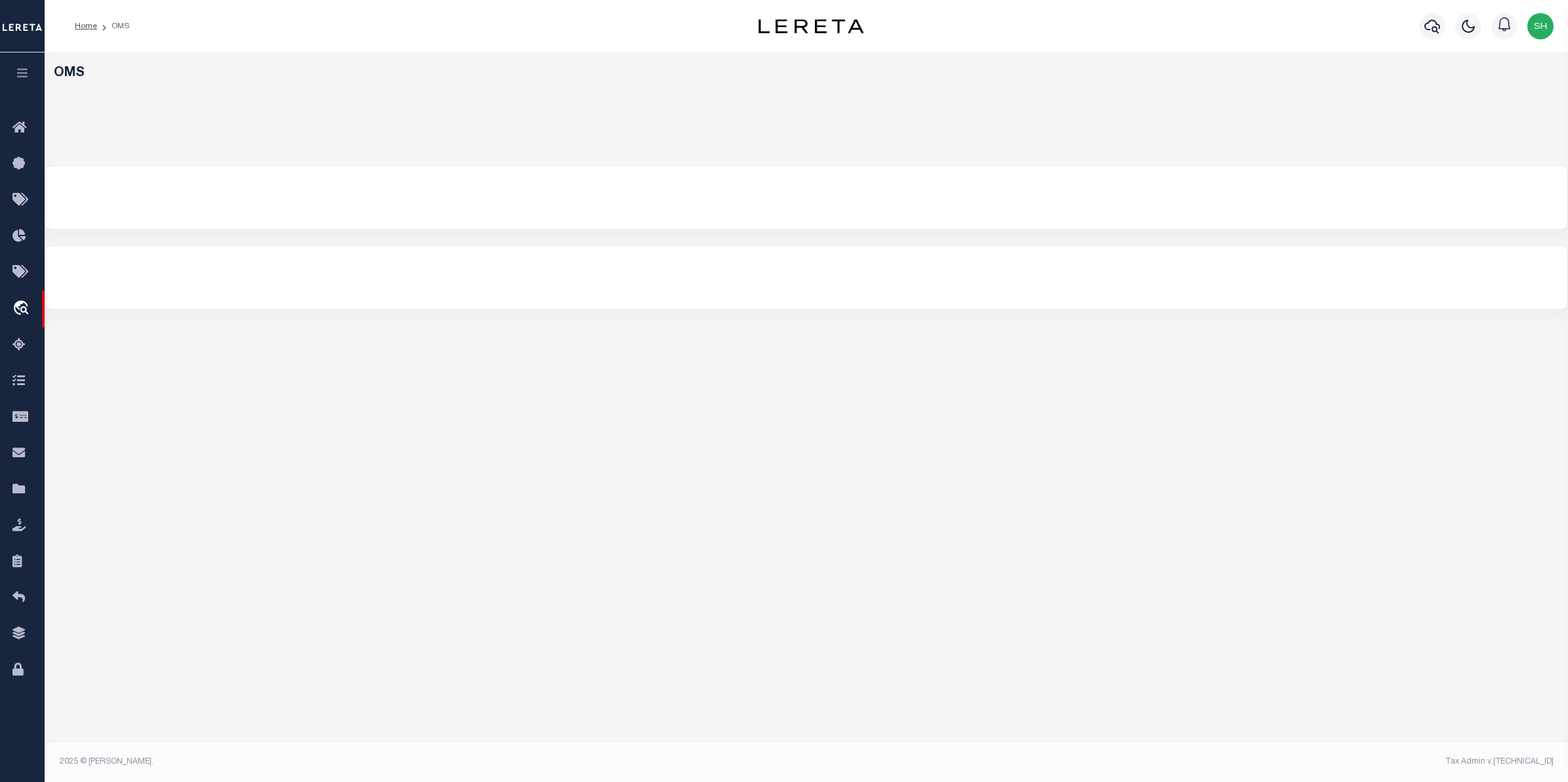
select select "200"
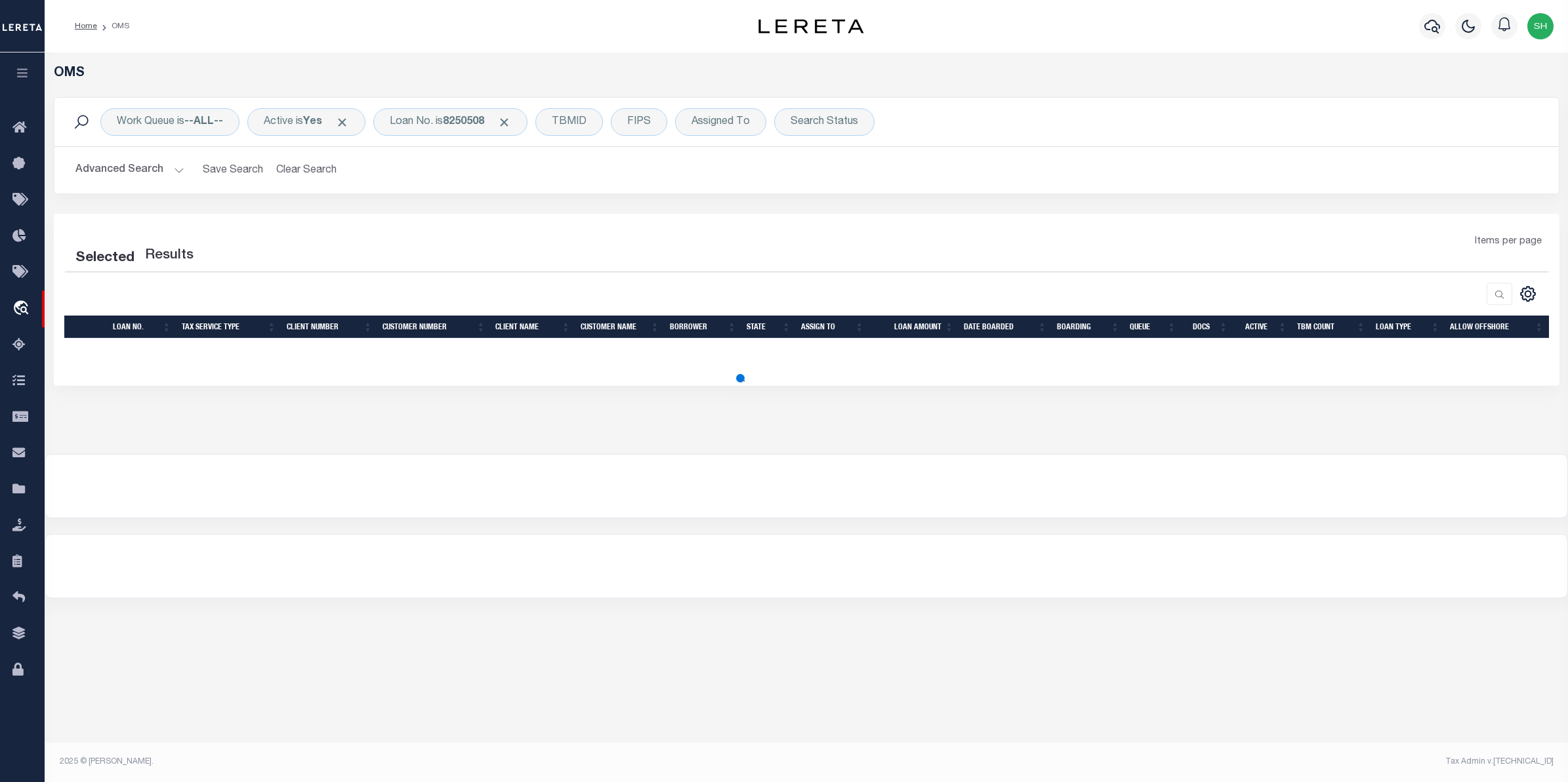
select select "200"
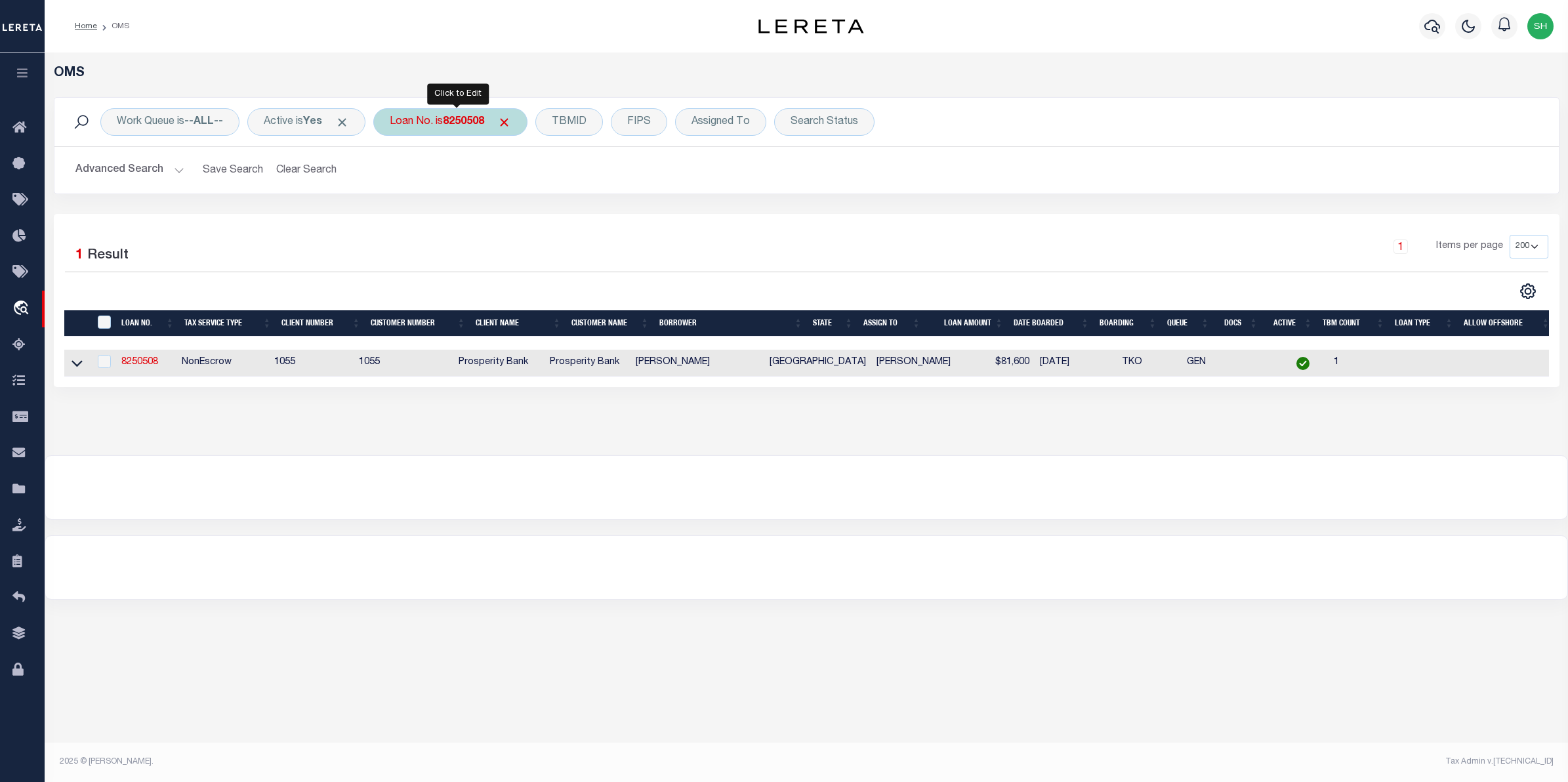
click at [467, 134] on div "Loan No. is 8250508" at bounding box center [450, 122] width 154 height 27
type input "113603"
click at [79, 367] on icon at bounding box center [76, 364] width 11 height 7
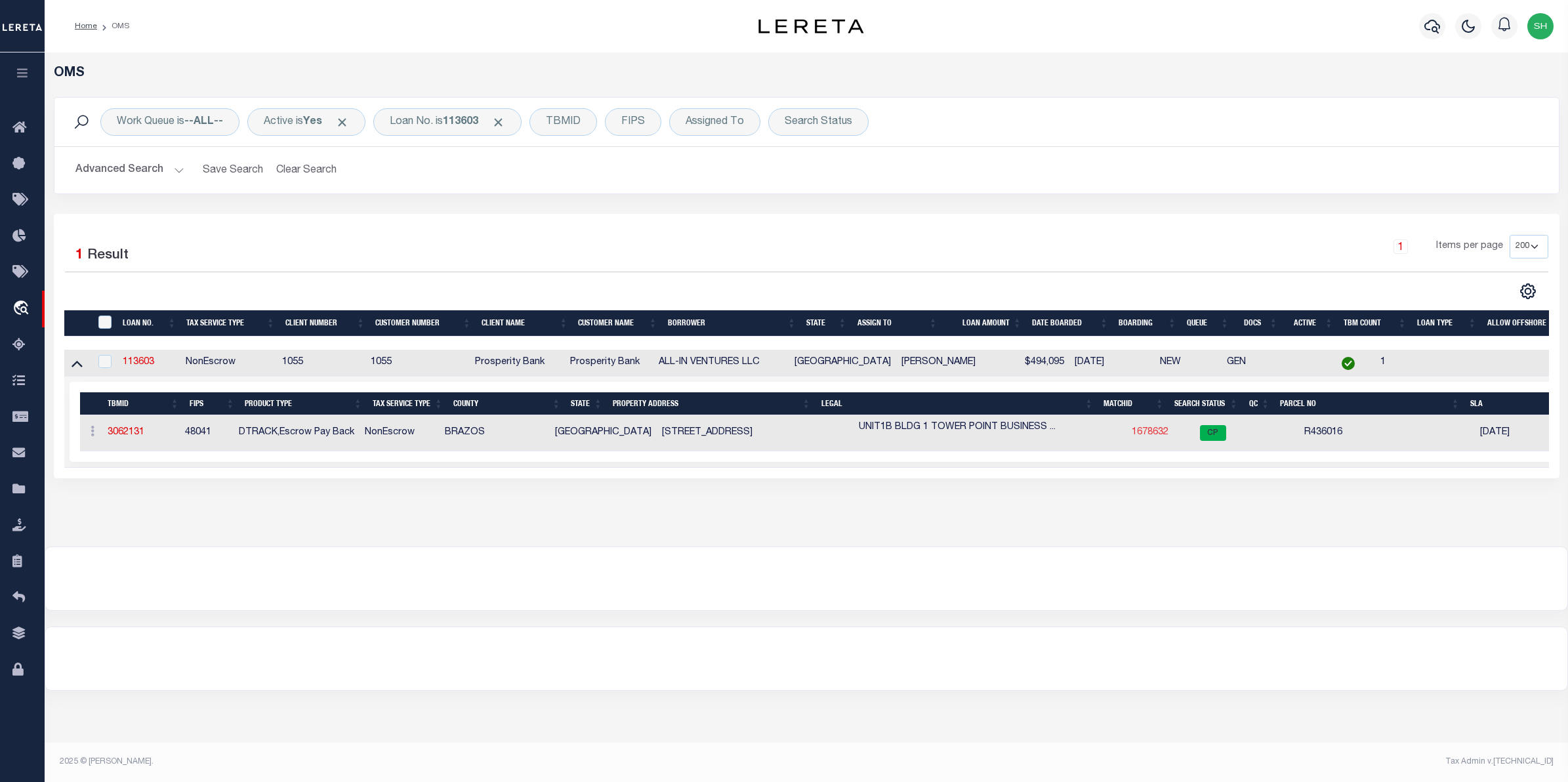
click at [1132, 437] on link "1678632" at bounding box center [1150, 432] width 37 height 9
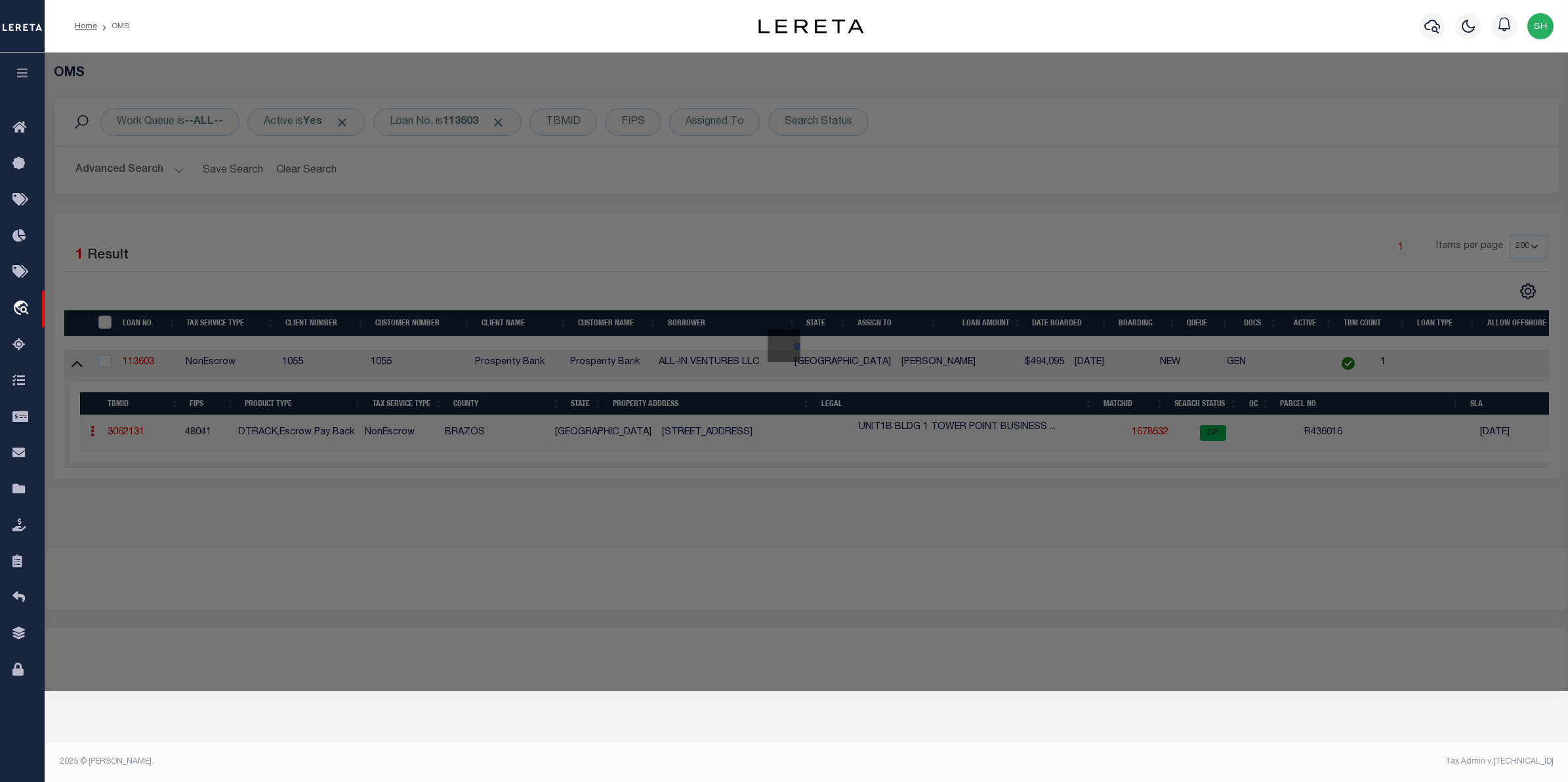
checkbox input "false"
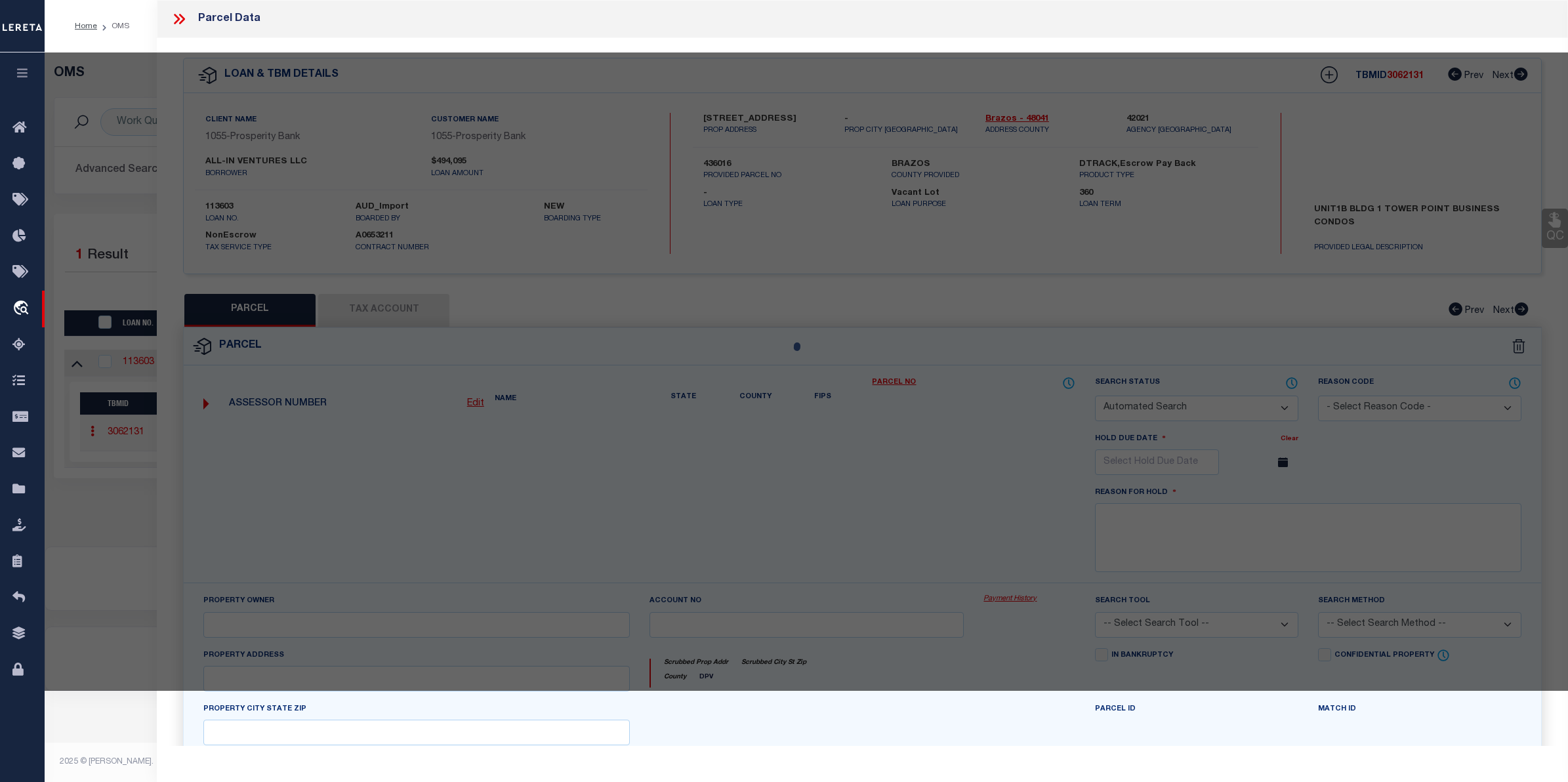
select select "CP"
type input "MILES CONSTRUCTION & DEVELOPMENT LP"
select select
type input "4438 SH-6 S 102 TX"
checkbox input "false"
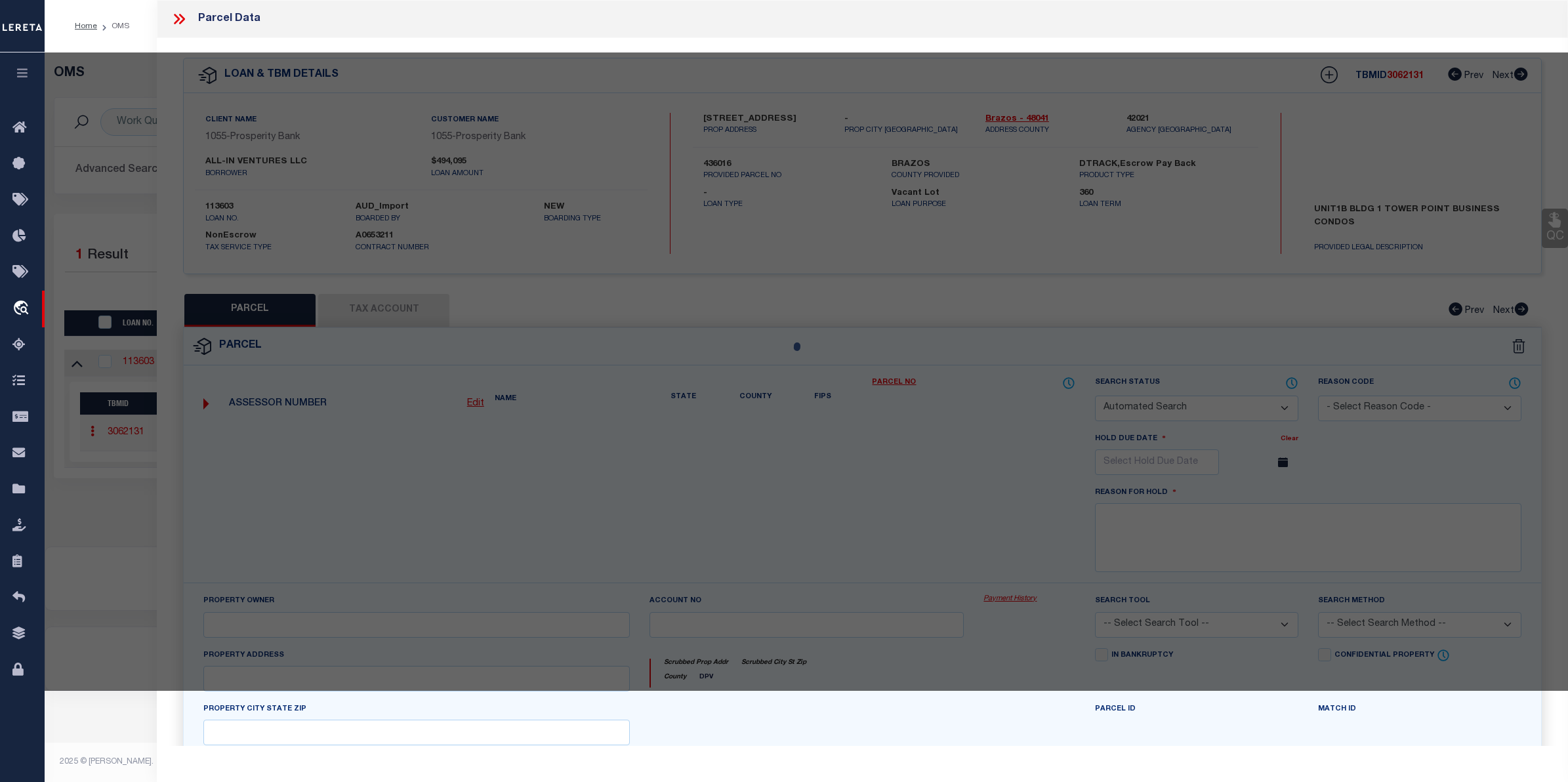
type input "COLLEGE STATION TX 77845"
type textarea "[STREET_ADDRESS]"
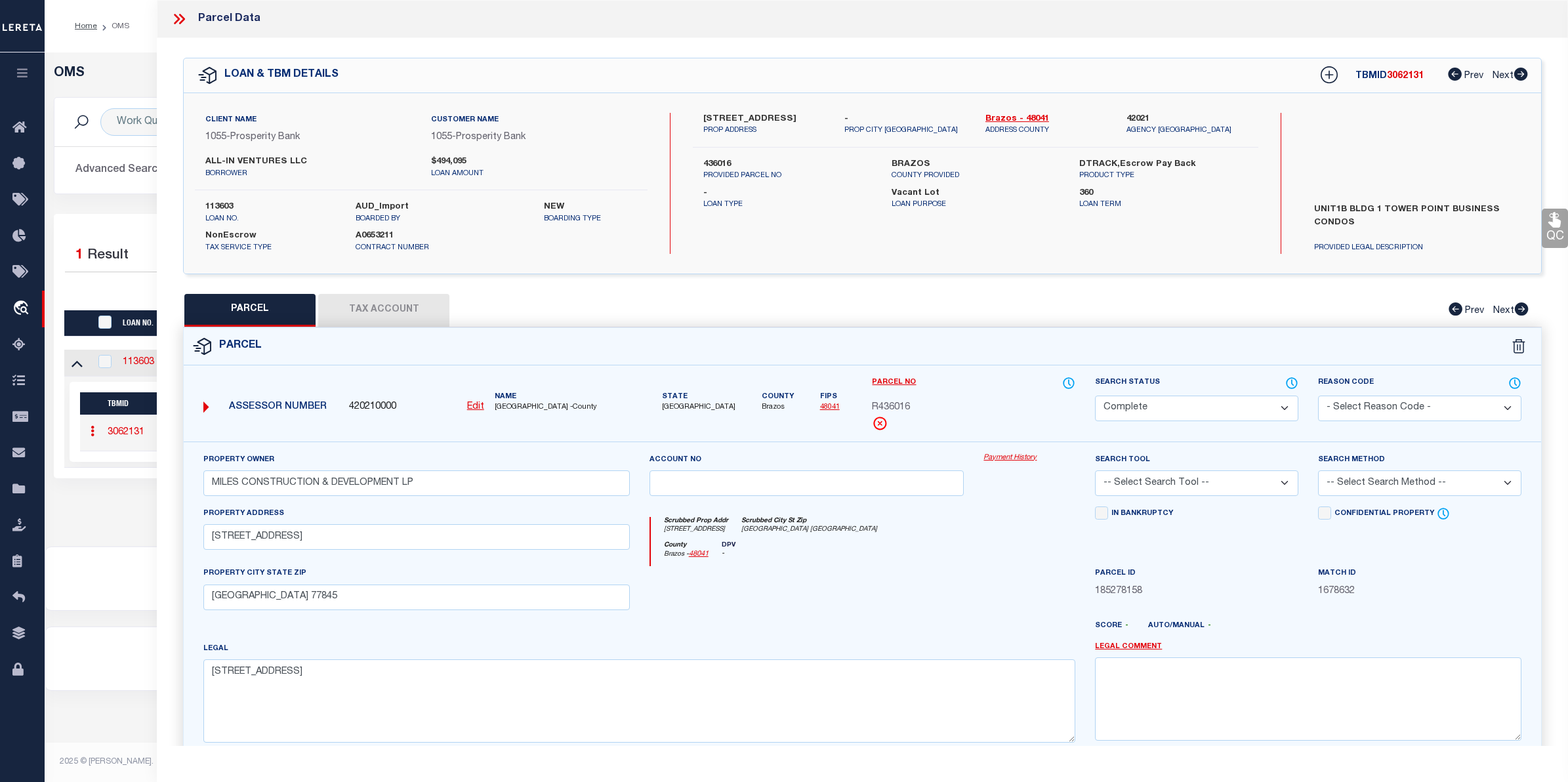
click at [1022, 464] on div "Payment History" at bounding box center [1029, 479] width 111 height 53
click at [1028, 460] on link "Payment History" at bounding box center [1029, 458] width 92 height 11
click at [428, 484] on input "MILES CONSTRUCTION & DEVELOPMENT LP" at bounding box center [416, 483] width 427 height 25
drag, startPoint x: 428, startPoint y: 484, endPoint x: 189, endPoint y: 482, distance: 239.0
click at [189, 482] on div "Property Owner MILES CONSTRUCTION & DEVELOPMENT LP Account no Payment History S…" at bounding box center [862, 613] width 1357 height 343
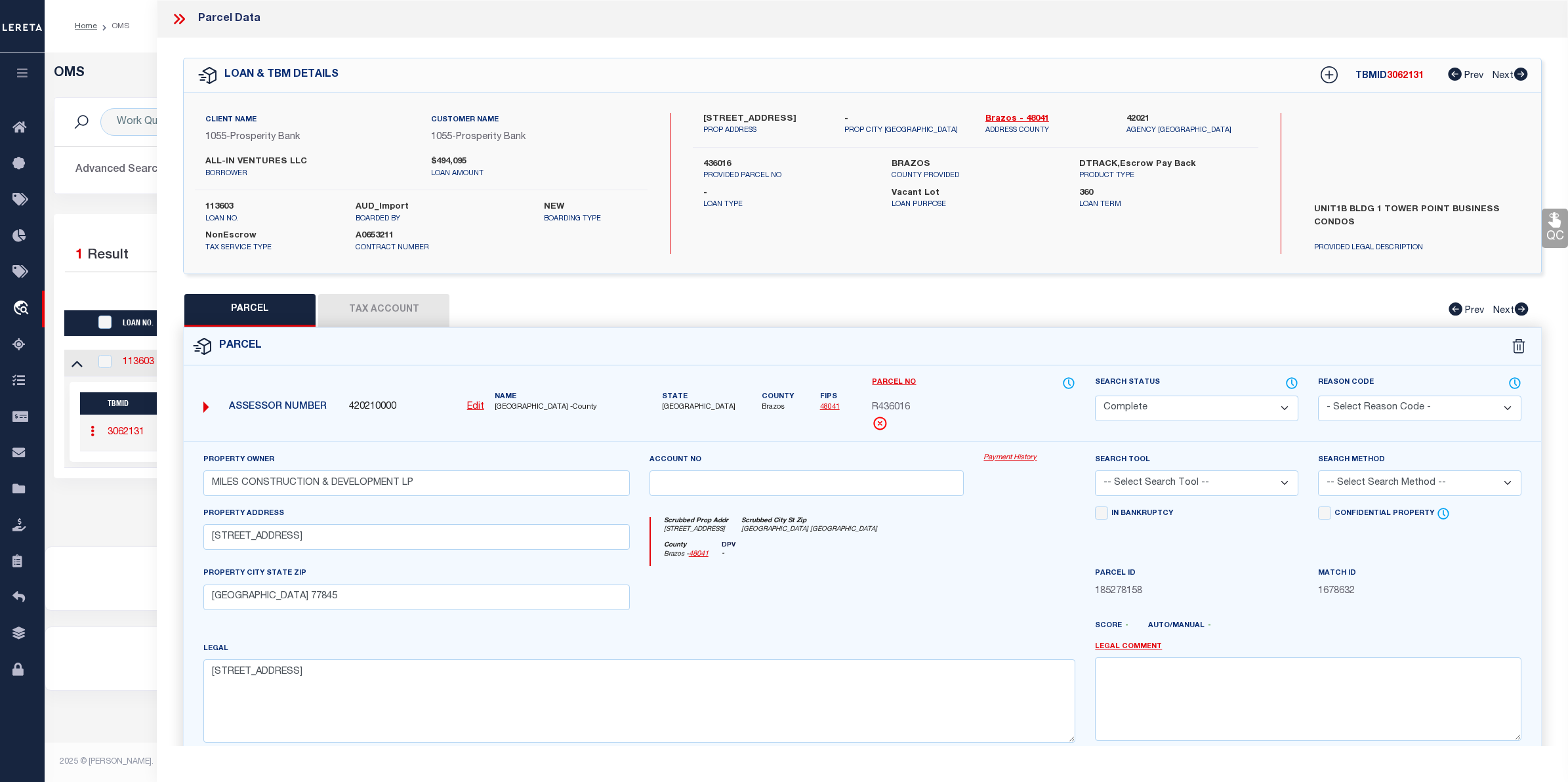
click at [989, 456] on link "Payment History" at bounding box center [1029, 458] width 92 height 11
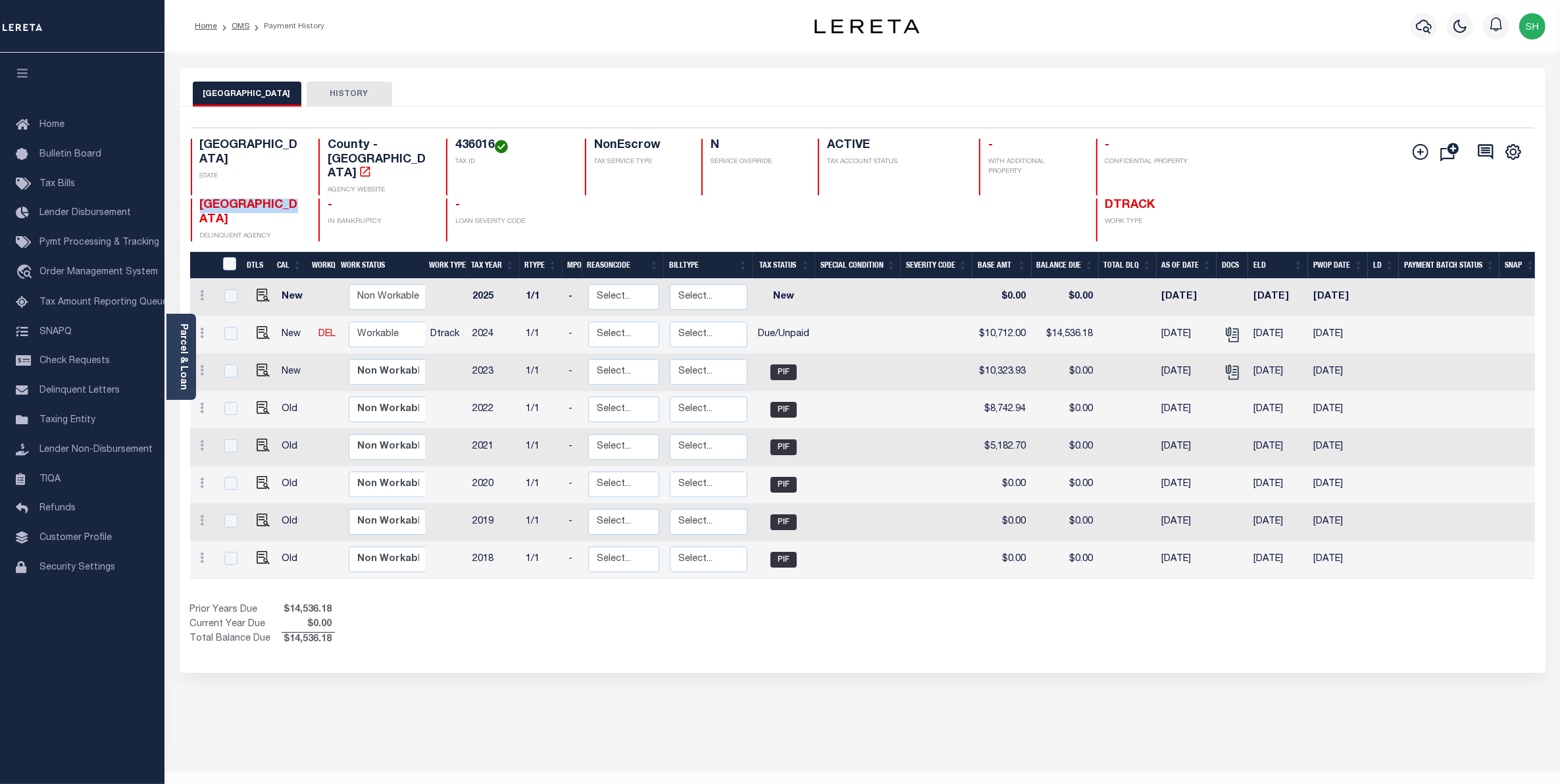
drag, startPoint x: 250, startPoint y: 204, endPoint x: 202, endPoint y: 182, distance: 52.8
click at [202, 199] on h4 "[GEOGRAPHIC_DATA]" at bounding box center [252, 213] width 103 height 28
copy span "[GEOGRAPHIC_DATA]"
click at [181, 343] on link "Parcel & Loan" at bounding box center [183, 356] width 9 height 66
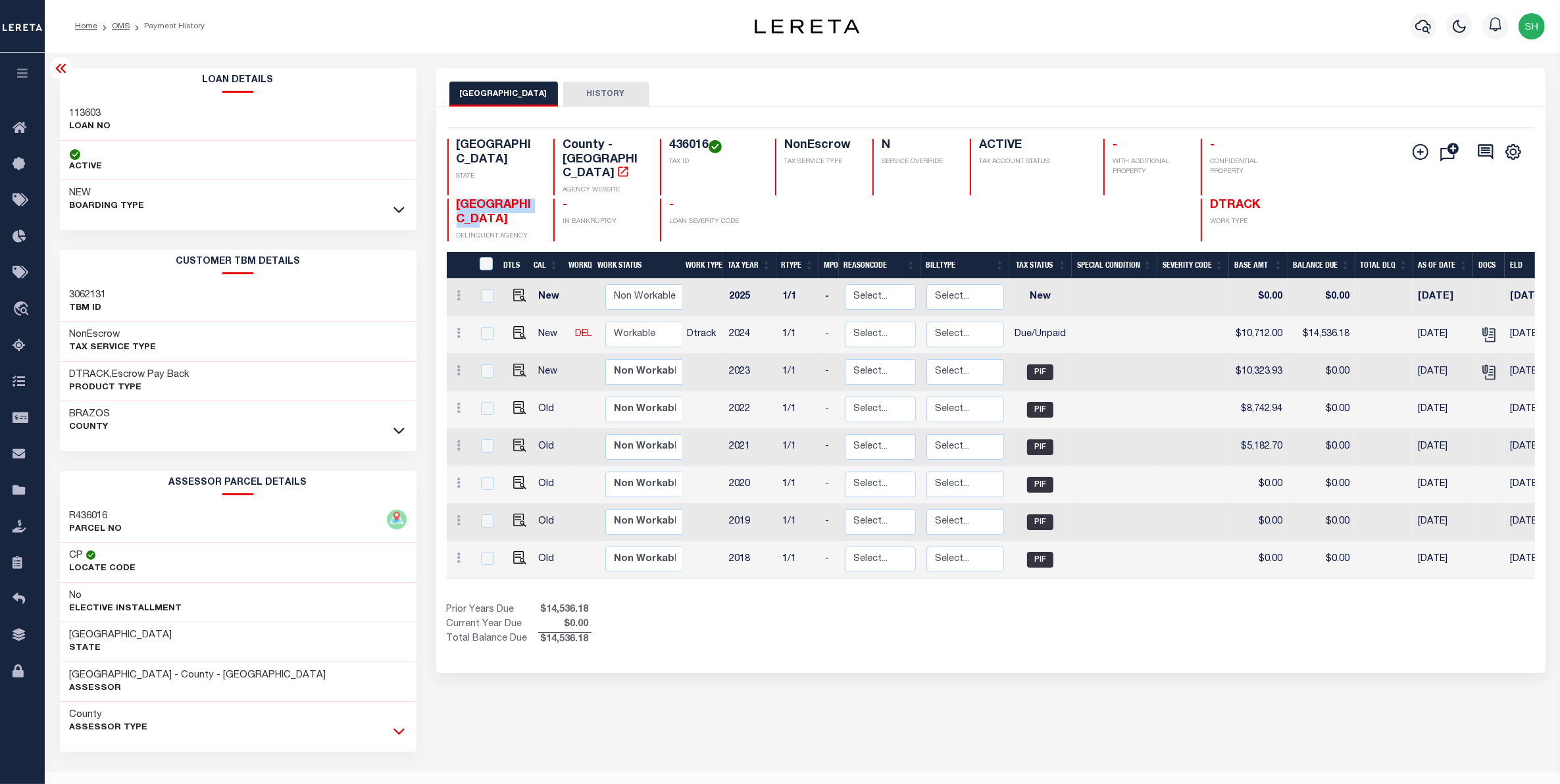
click at [403, 730] on icon at bounding box center [399, 730] width 11 height 14
drag, startPoint x: 224, startPoint y: 759, endPoint x: 89, endPoint y: 751, distance: 135.2
click at [74, 745] on div "[STREET_ADDRESS] PropAddr" at bounding box center [237, 761] width 357 height 40
copy h3 "[STREET_ADDRESS]"
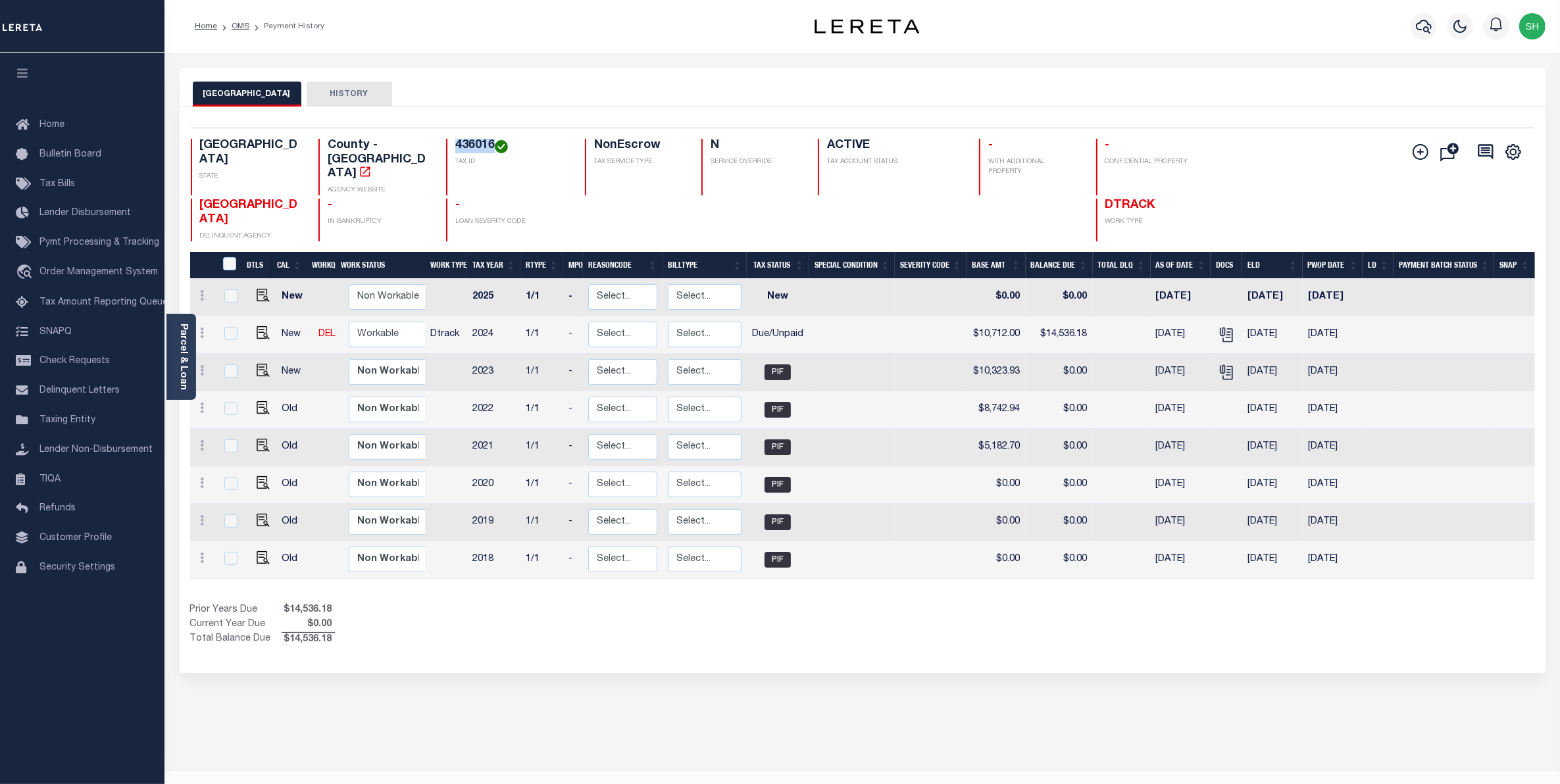
drag, startPoint x: 491, startPoint y: 146, endPoint x: 450, endPoint y: 145, distance: 41.0
click at [450, 145] on div "436016 TAX ID" at bounding box center [507, 167] width 123 height 57
copy h4 "436016"
click at [94, 277] on span "Order Management System" at bounding box center [98, 272] width 118 height 9
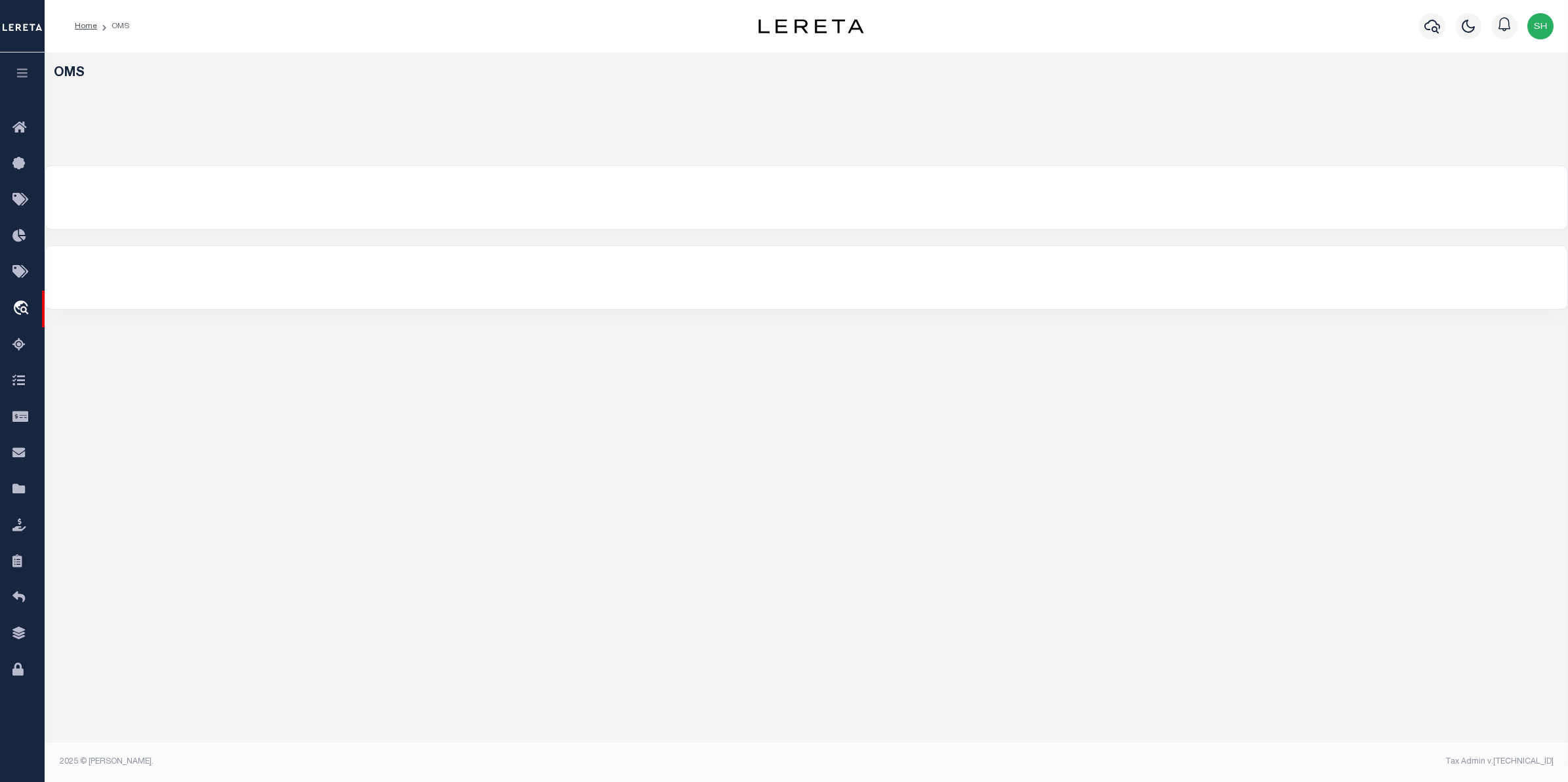
select select "200"
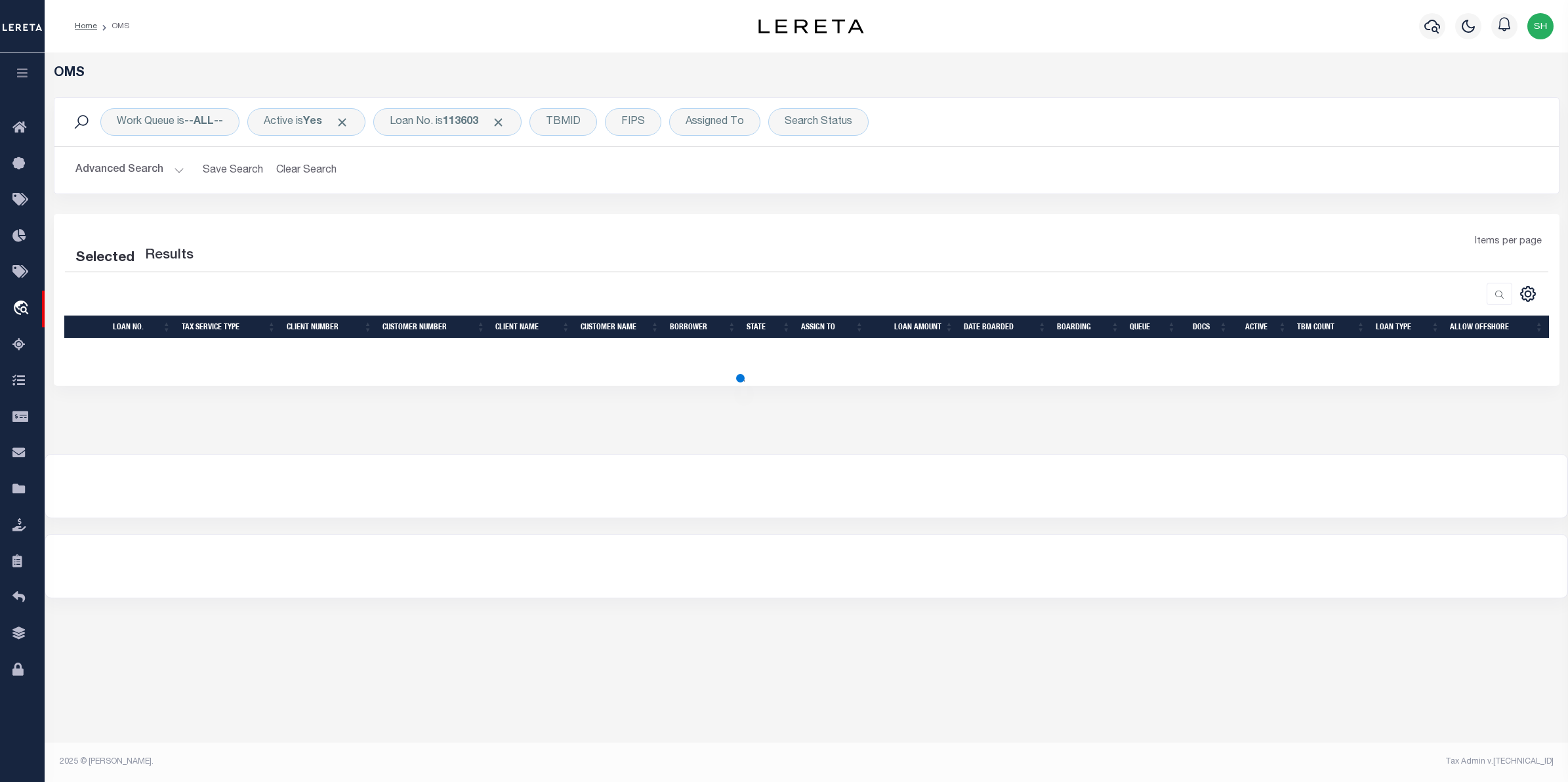
select select "200"
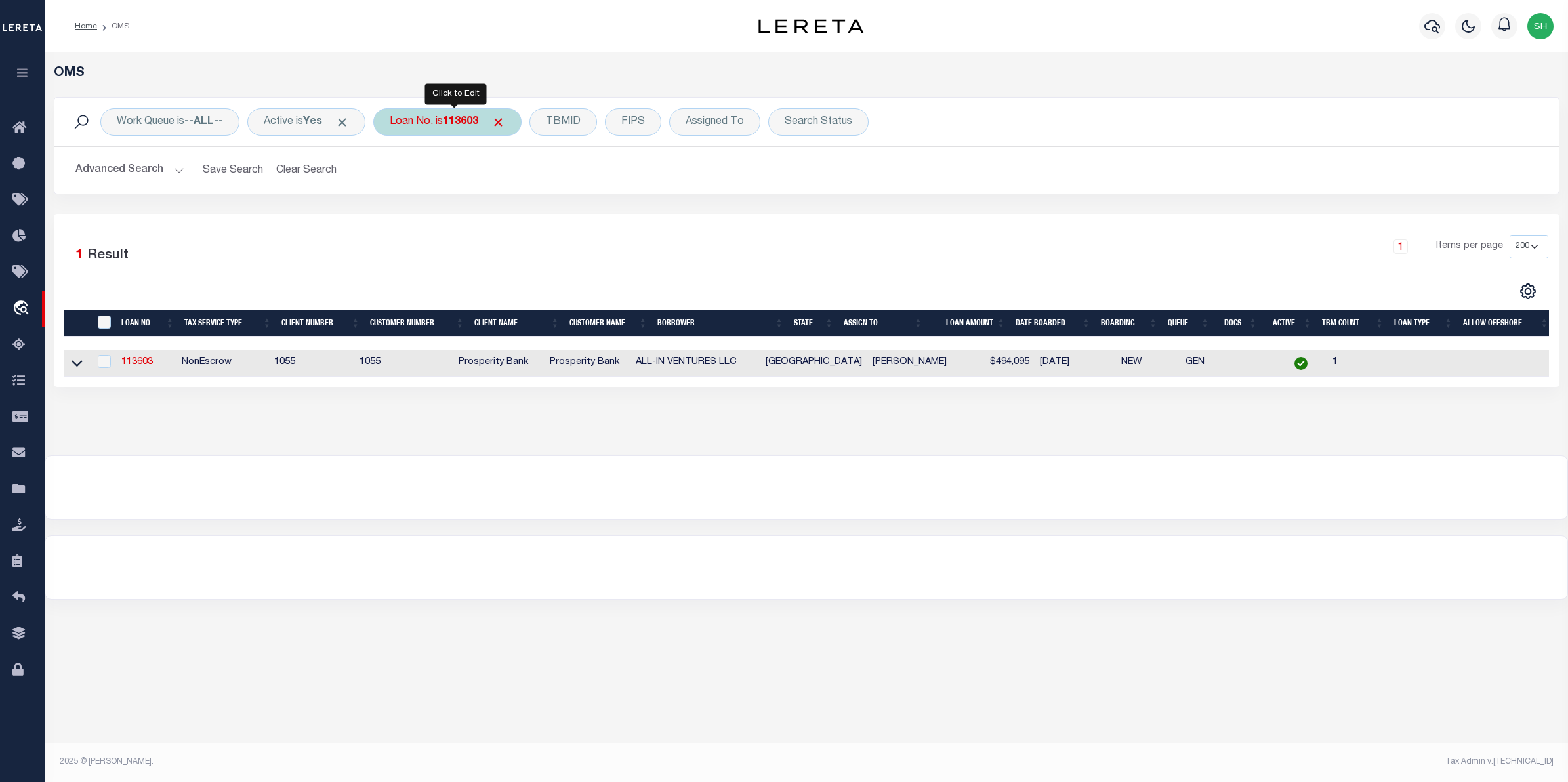
click at [460, 131] on div "Loan No. is 113603" at bounding box center [447, 122] width 148 height 27
type input "12279"
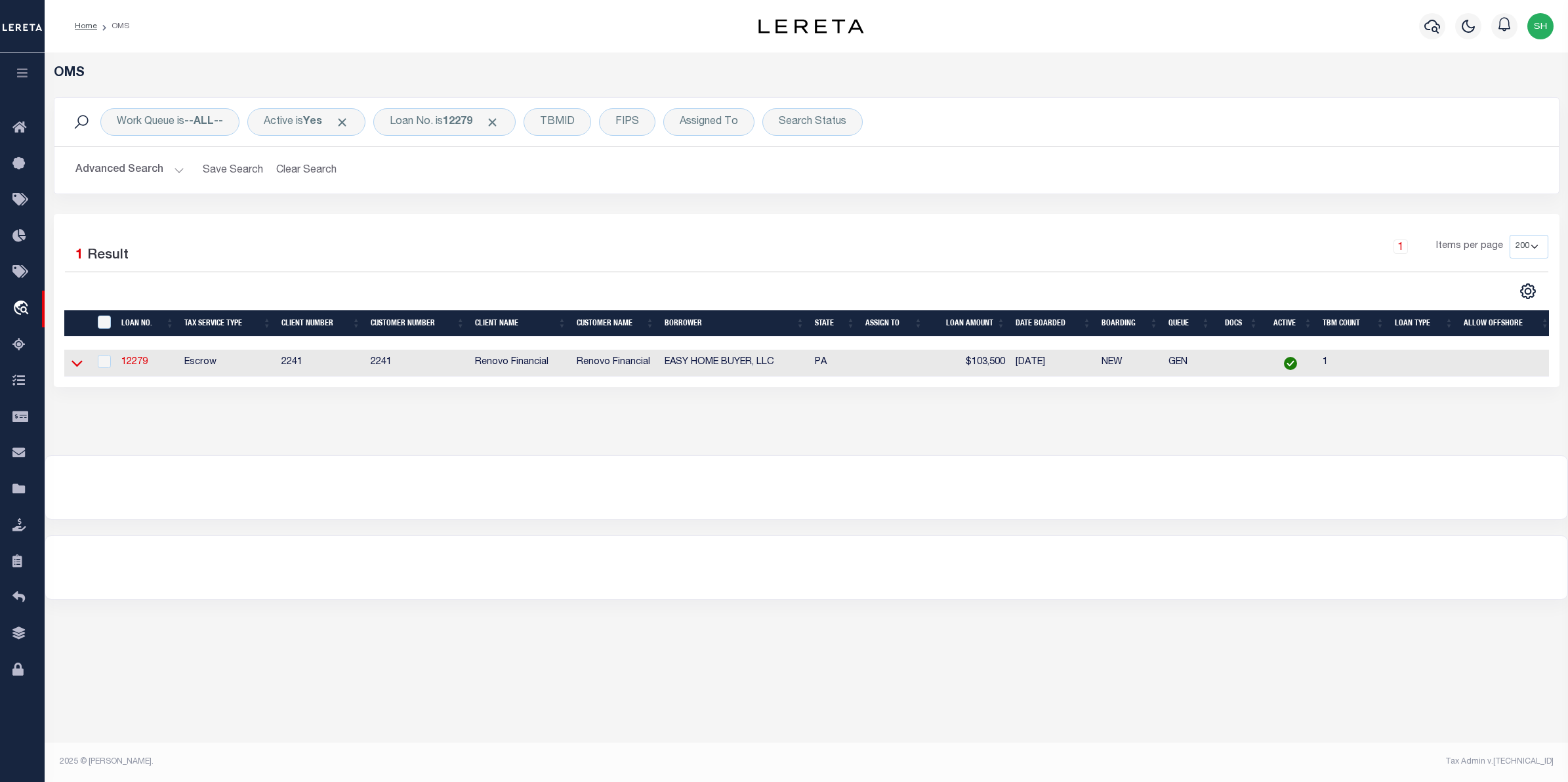
click at [76, 365] on icon at bounding box center [76, 363] width 11 height 14
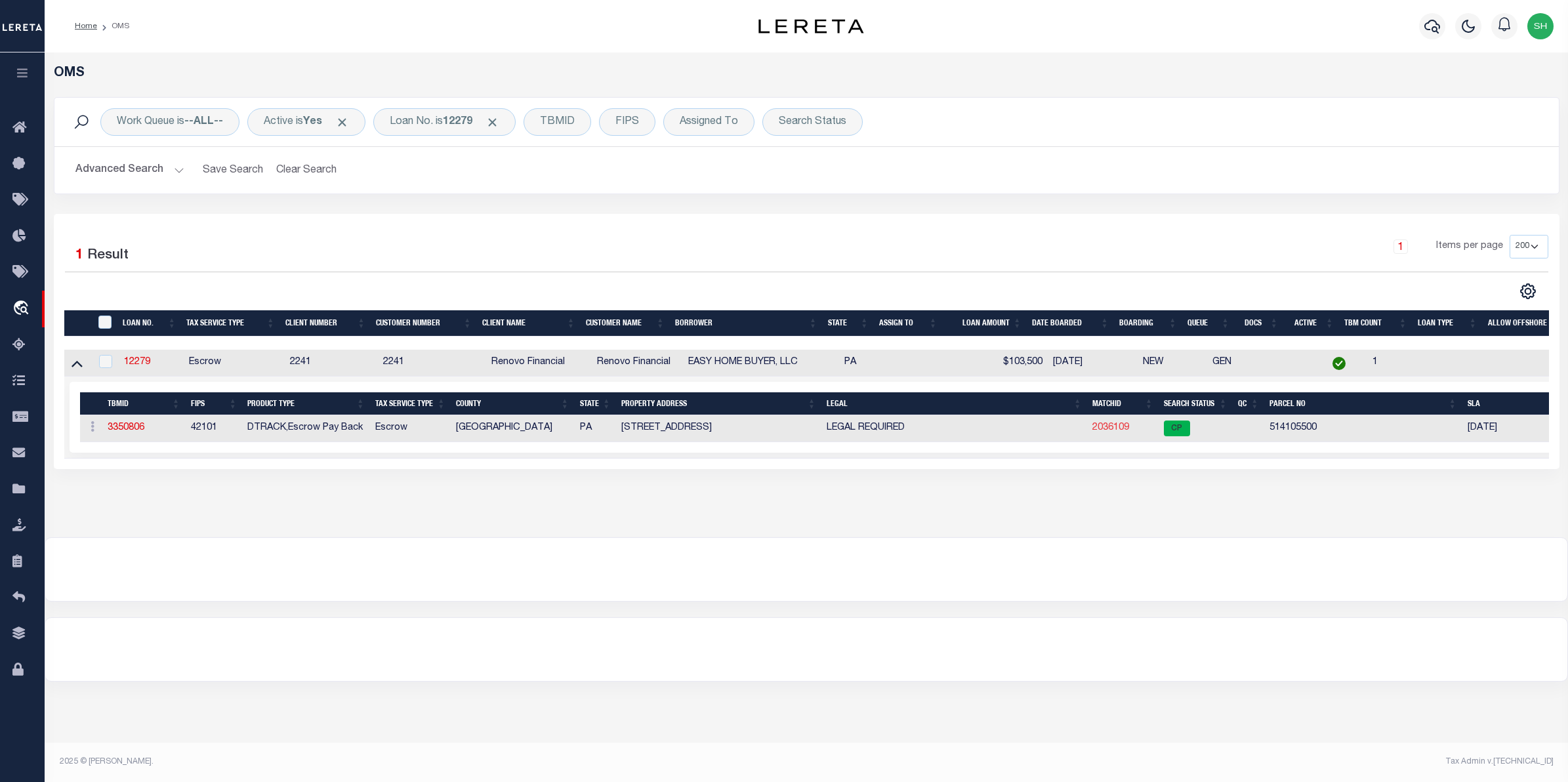
click at [1104, 433] on link "2036109" at bounding box center [1111, 427] width 37 height 9
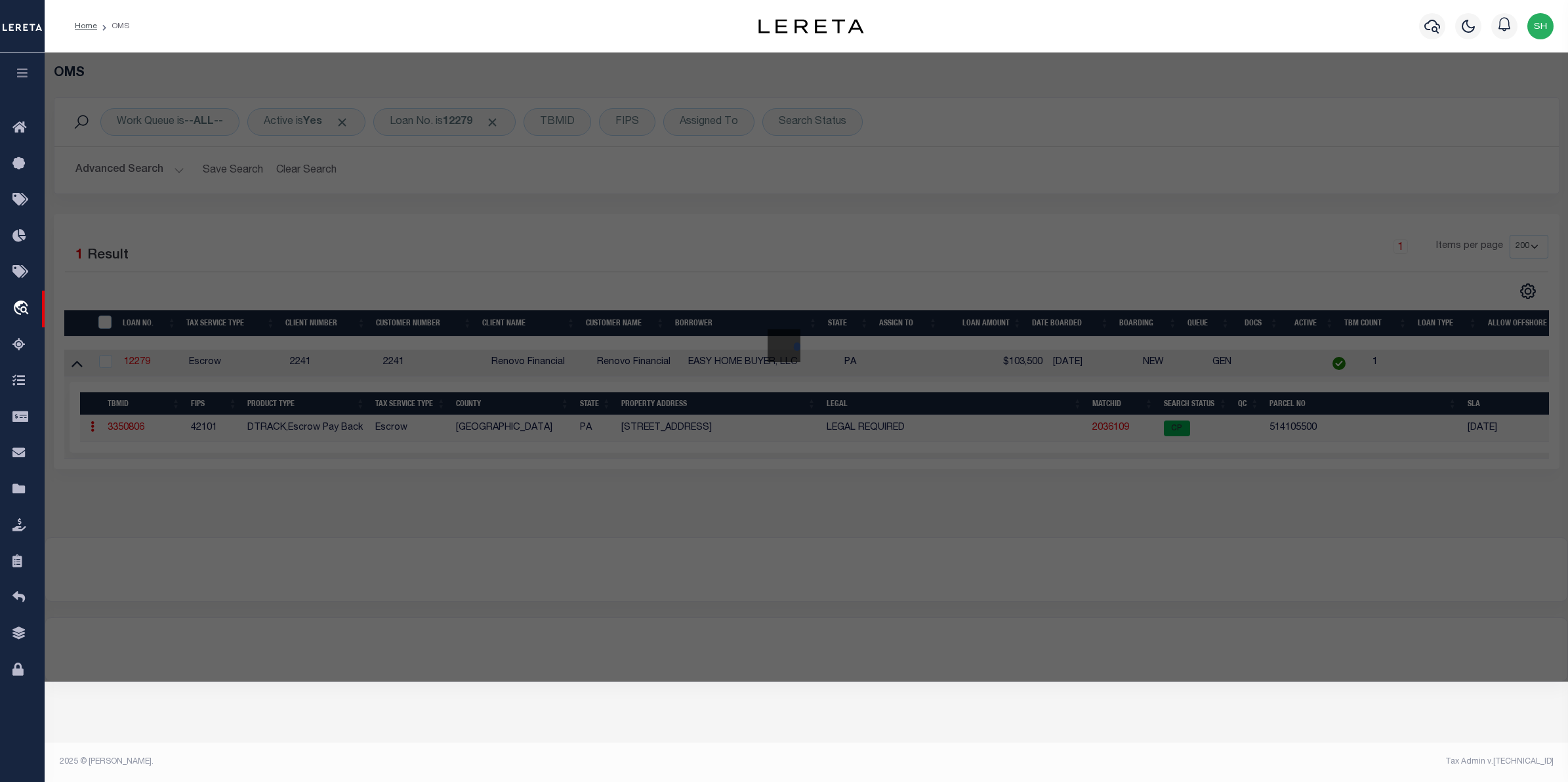
checkbox input "false"
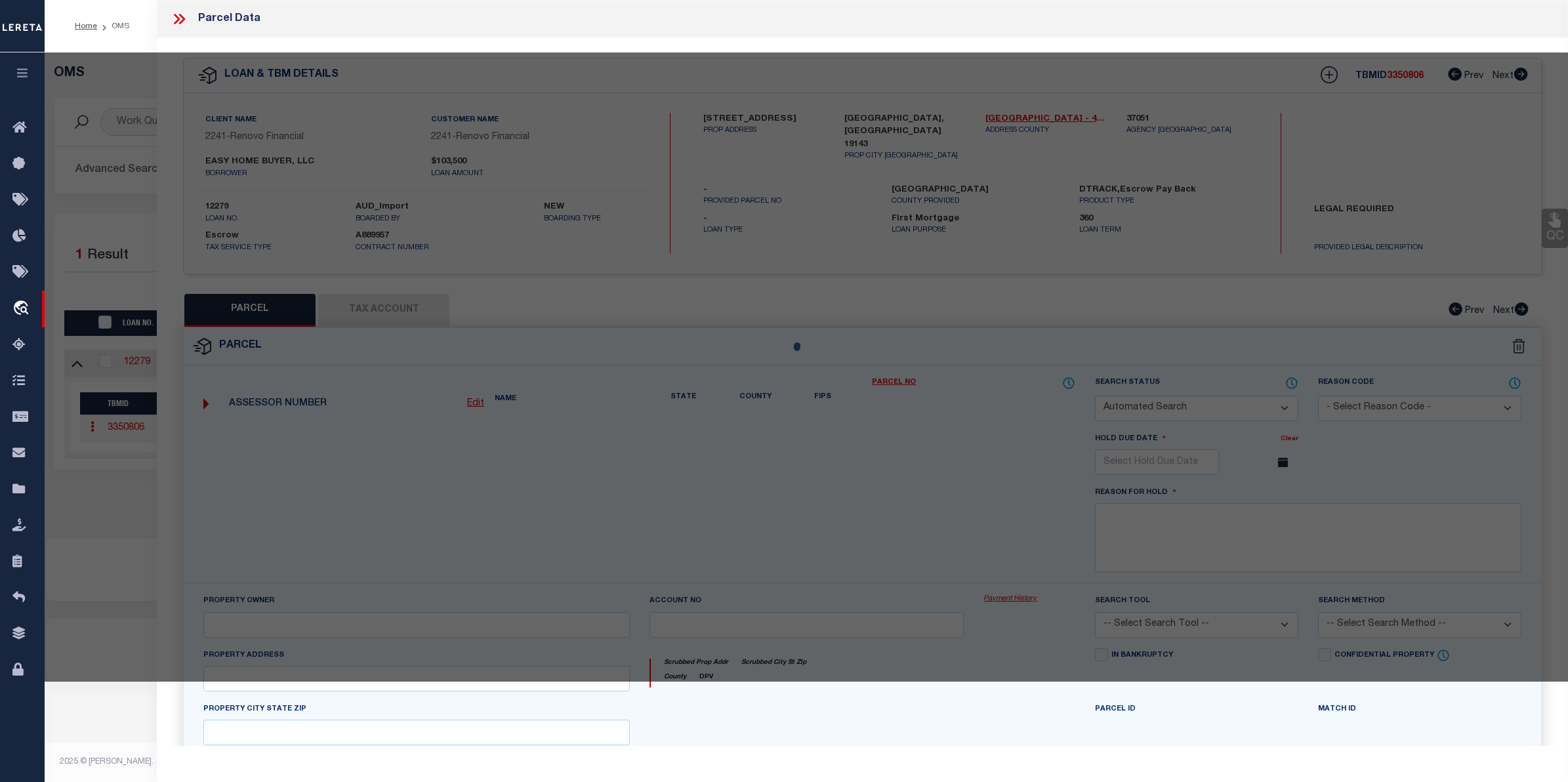
select select "CP"
type input "EASY HOME BUYER LLC"
type input "5634 BELMAR ST"
checkbox input "false"
type input "PHILADELPHIA, PA 19143"
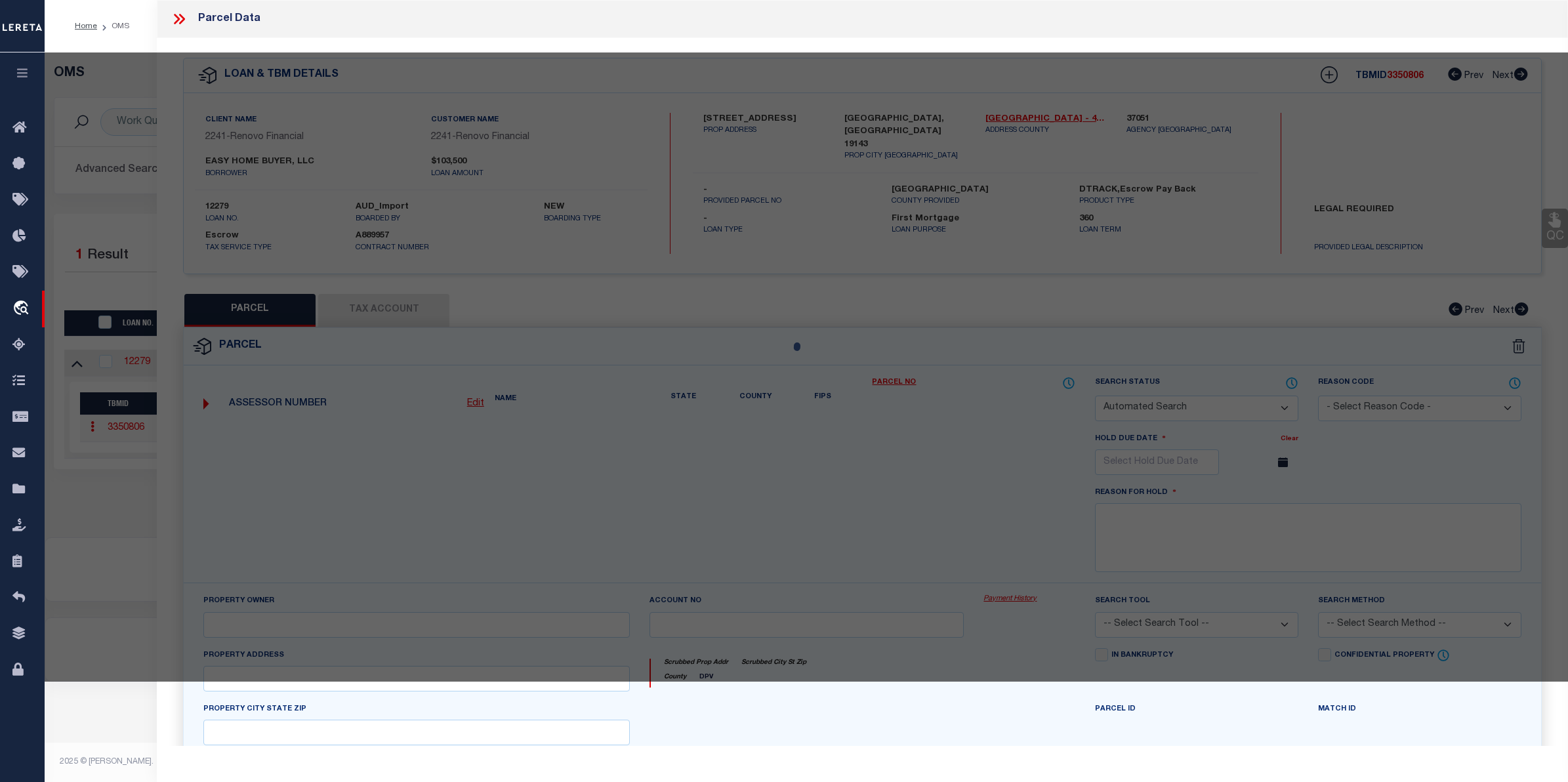
type textarea "ROW PORCH FRONT"
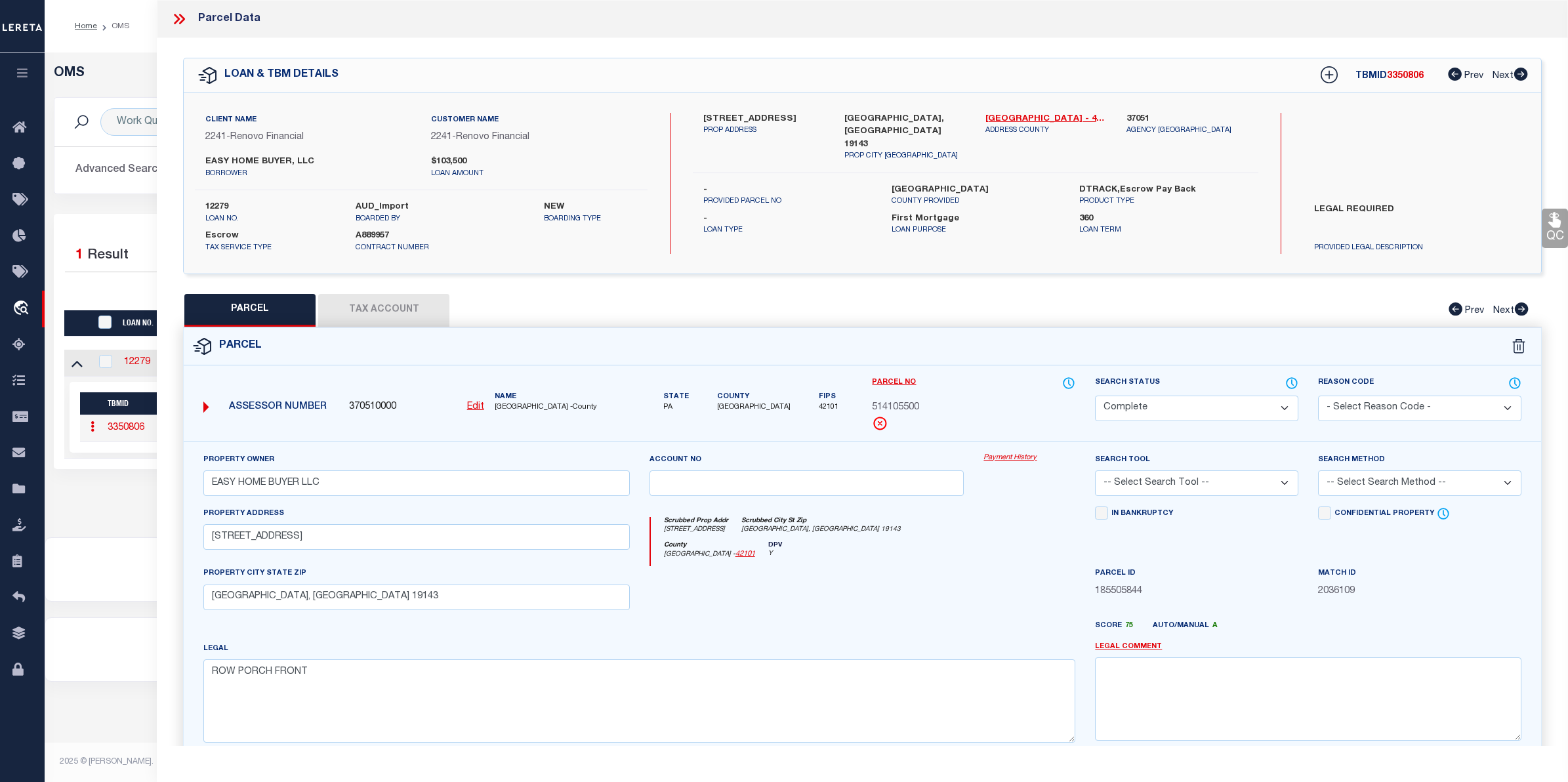
click at [999, 460] on link "Payment History" at bounding box center [1029, 458] width 92 height 11
